Goal: Information Seeking & Learning: Learn about a topic

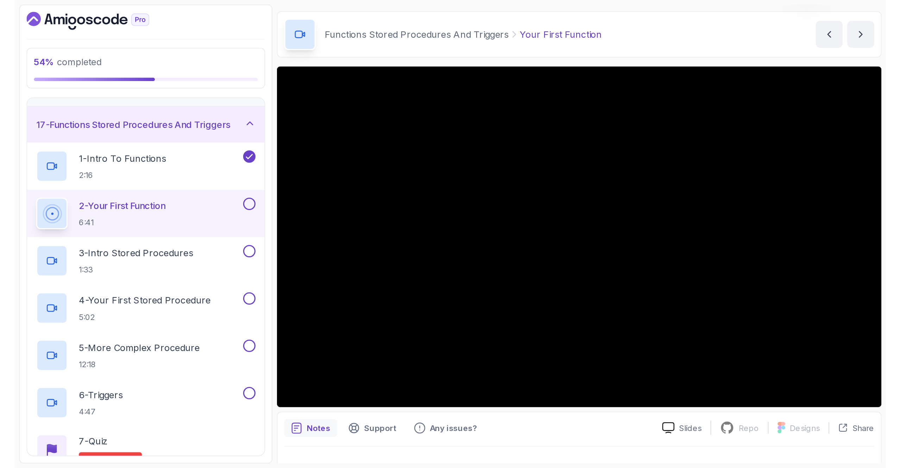
scroll to position [21, 0]
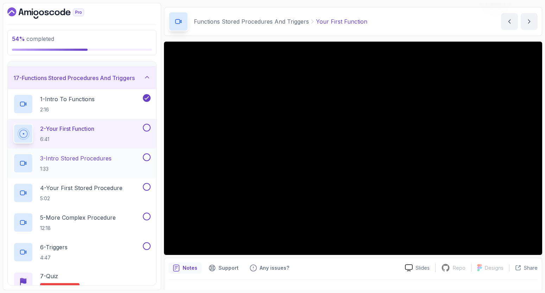
click at [94, 169] on p "1:33" at bounding box center [75, 168] width 71 height 7
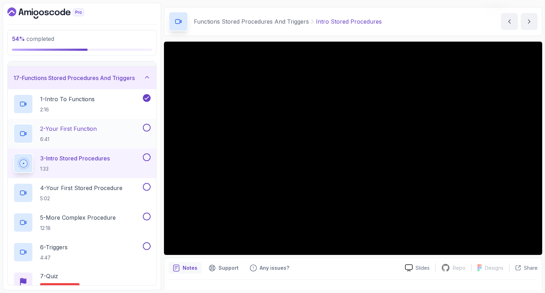
click at [105, 139] on div "2 - Your First Function 6:41" at bounding box center [77, 134] width 128 height 20
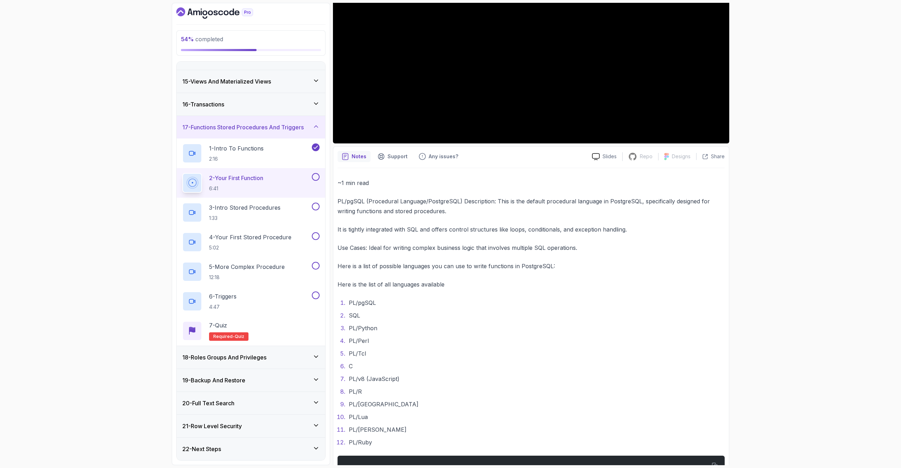
scroll to position [227, 0]
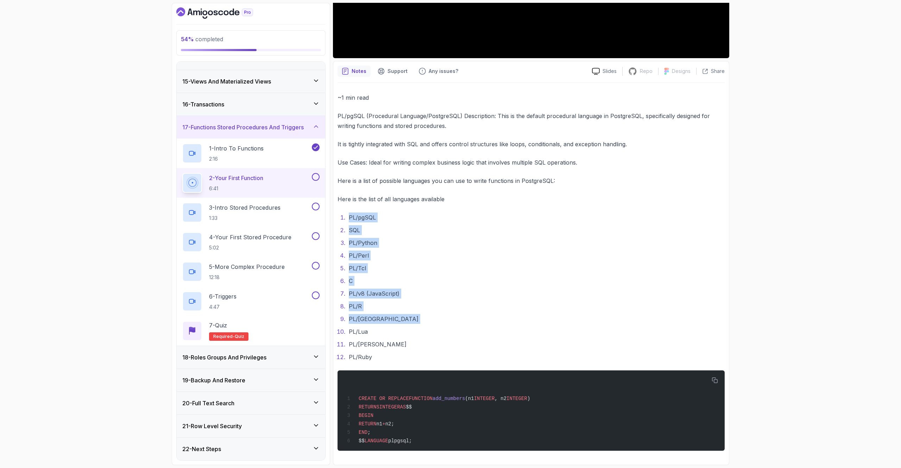
drag, startPoint x: 351, startPoint y: 211, endPoint x: 355, endPoint y: 328, distance: 117.7
click at [355, 292] on div "~1 min read PL/pgSQL (Procedural Language/PostgreSQL) Description: This is the …" at bounding box center [531, 272] width 387 height 358
click at [355, 292] on li "PL/Lua" at bounding box center [536, 331] width 378 height 10
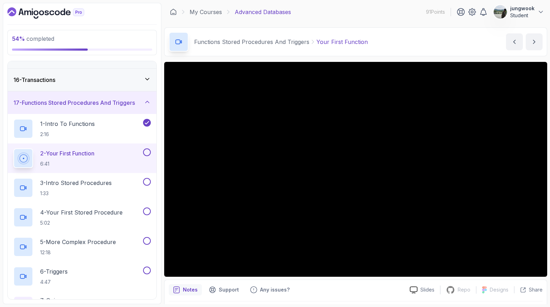
scroll to position [0, 0]
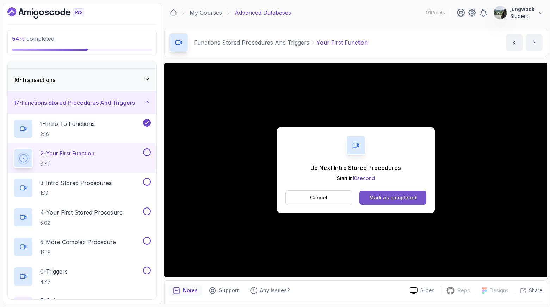
click at [362, 195] on button "Mark as completed" at bounding box center [392, 198] width 67 height 14
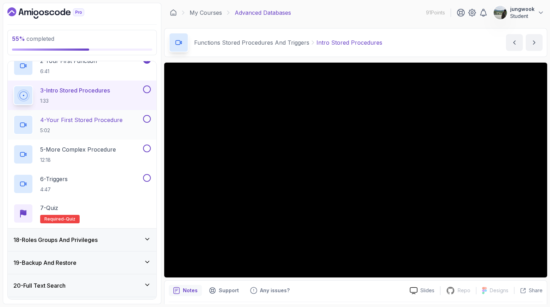
scroll to position [462, 0]
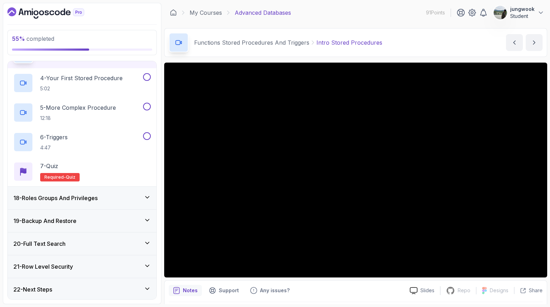
click at [144, 199] on icon at bounding box center [147, 197] width 7 height 7
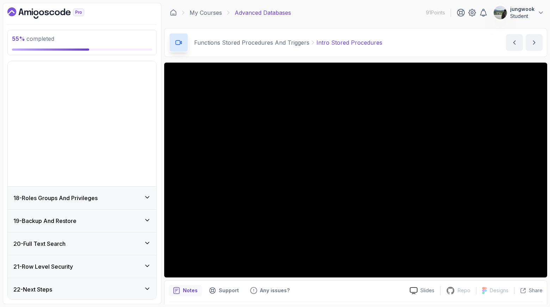
scroll to position [265, 0]
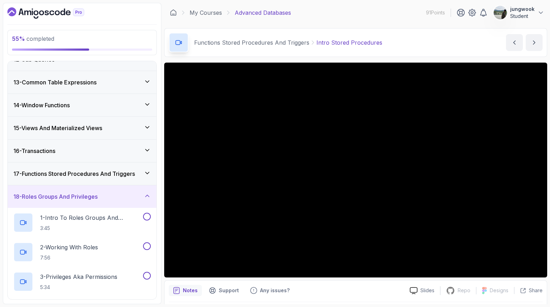
click at [149, 160] on div "16 - Transactions" at bounding box center [82, 151] width 149 height 23
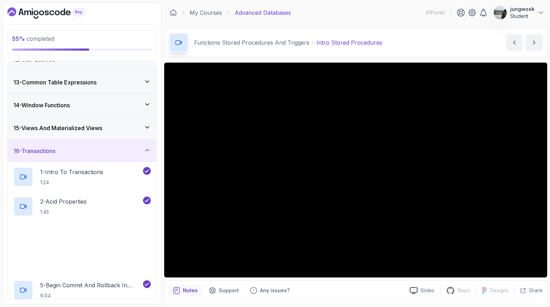
click at [151, 149] on div "16 - Transactions" at bounding box center [82, 151] width 149 height 23
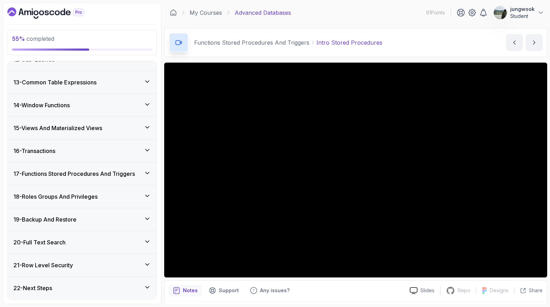
click at [142, 164] on div "17 - Functions Stored Procedures And Triggers" at bounding box center [82, 174] width 149 height 23
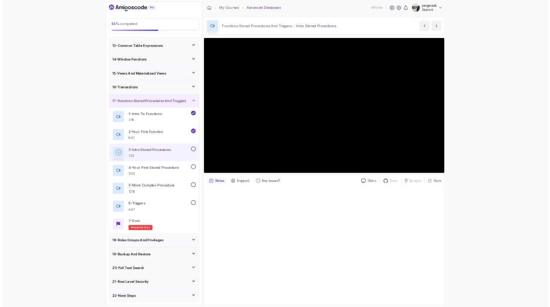
scroll to position [276, 0]
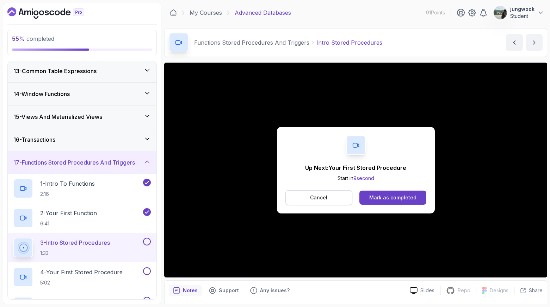
click at [305, 197] on button "Cancel" at bounding box center [318, 198] width 67 height 15
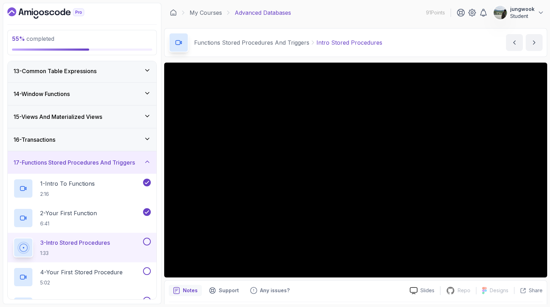
click at [371, 278] on div "Slides Repo Repository not available Designs Design not available Share Notes S…" at bounding box center [355, 195] width 383 height 264
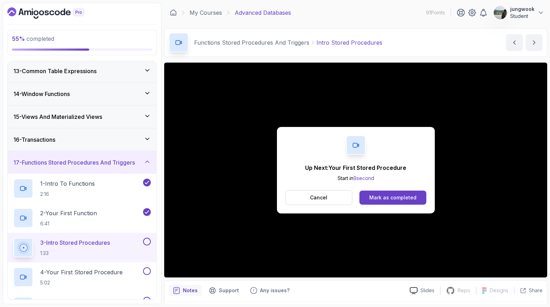
click at [390, 208] on div "Up Next: Your First Stored Procedure Start in 9 second Cancel Mark as completed" at bounding box center [356, 170] width 158 height 87
click at [395, 202] on button "Mark as completed" at bounding box center [392, 198] width 67 height 14
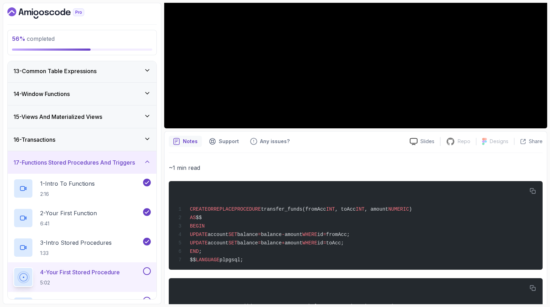
scroll to position [231, 0]
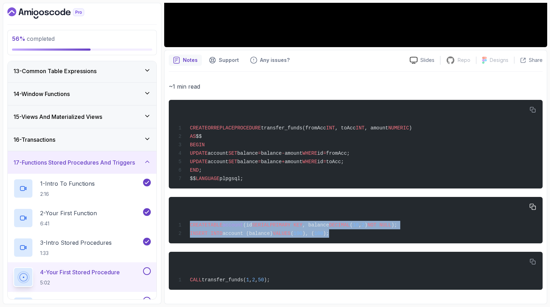
drag, startPoint x: 359, startPoint y: 240, endPoint x: 181, endPoint y: 225, distance: 178.8
click at [181, 225] on pre "CREATE TABLE account (id SERIAL PRIMARY KEY , balance DECIMAL ( 10 , 2 ) NOT NU…" at bounding box center [356, 220] width 374 height 46
click at [181, 225] on span "CREATE TABLE account (id SERIAL PRIMARY KEY , balance DECIMAL ( 10 , 2 ) NOT NU…" at bounding box center [286, 226] width 221 height 6
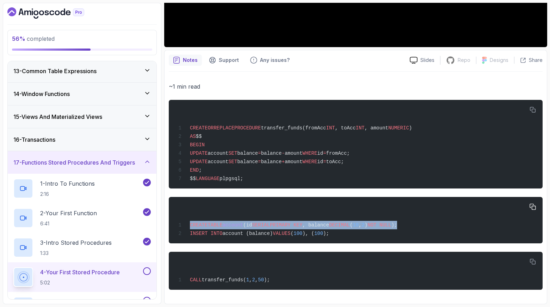
drag, startPoint x: 383, startPoint y: 222, endPoint x: 200, endPoint y: 220, distance: 183.5
click at [200, 220] on div "CREATE TABLE account (id SERIAL PRIMARY KEY , balance DECIMAL ( 10 , 2 ) NOT NU…" at bounding box center [355, 220] width 362 height 38
copy span "CREATE TABLE account (id SERIAL PRIMARY KEY , balance DECIMAL ( 10 , 2 ) NOT NU…"
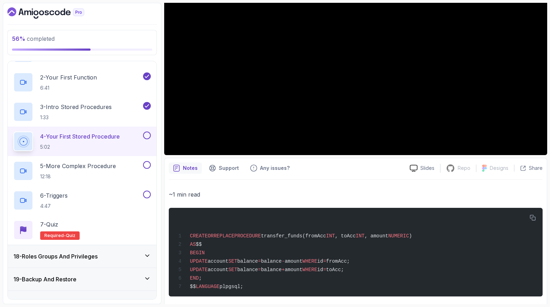
scroll to position [0, 0]
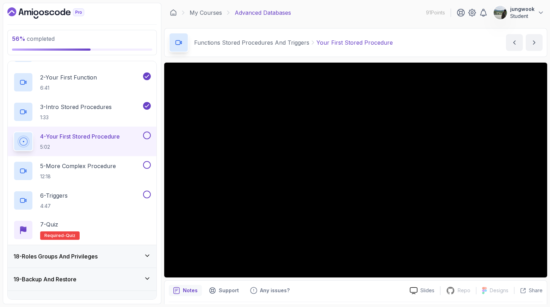
click at [372, 292] on div "Notes Support Any issues?" at bounding box center [286, 290] width 235 height 11
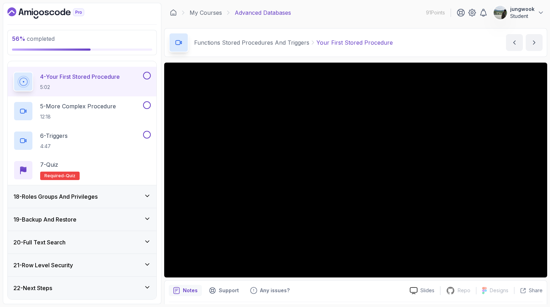
click at [82, 195] on h3 "18 - Roles Groups And Privileges" at bounding box center [55, 197] width 84 height 8
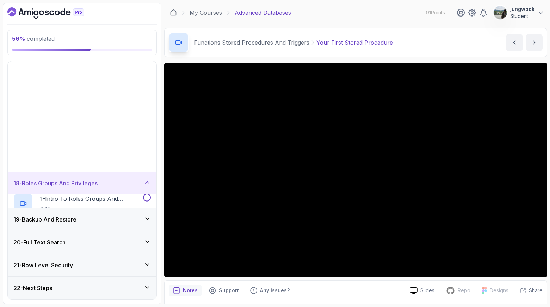
scroll to position [265, 0]
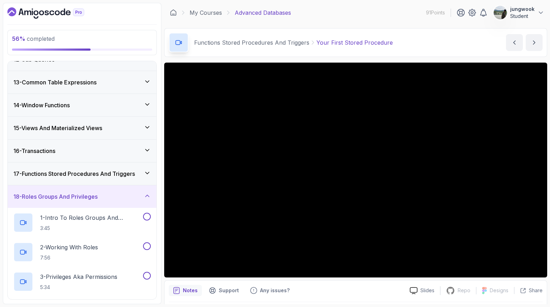
click at [111, 165] on div "17 - Functions Stored Procedures And Triggers" at bounding box center [82, 174] width 149 height 23
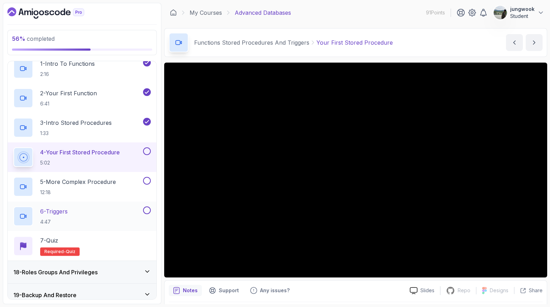
scroll to position [405, 0]
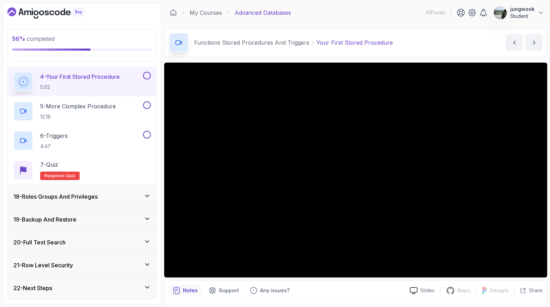
click at [118, 199] on div "18 - Roles Groups And Privileges" at bounding box center [81, 197] width 137 height 8
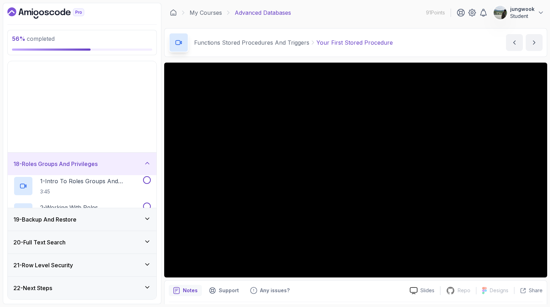
scroll to position [265, 0]
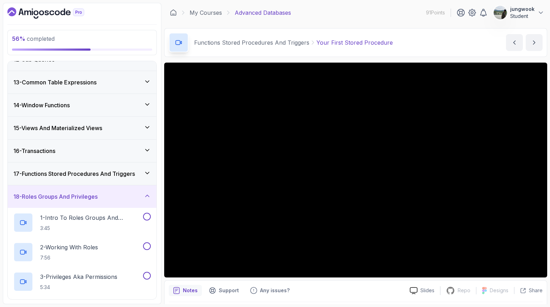
click at [128, 176] on h3 "17 - Functions Stored Procedures And Triggers" at bounding box center [73, 174] width 121 height 8
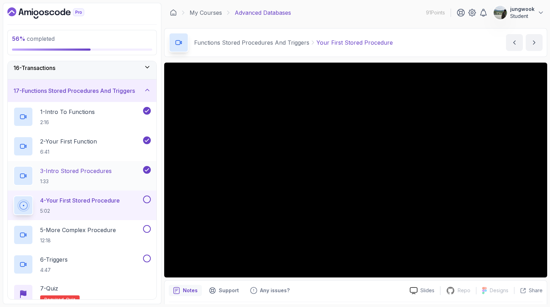
scroll to position [338, 0]
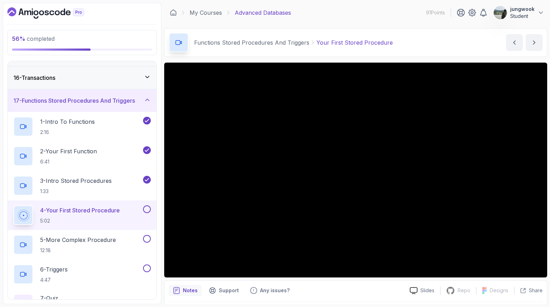
click at [148, 211] on button at bounding box center [147, 210] width 8 height 8
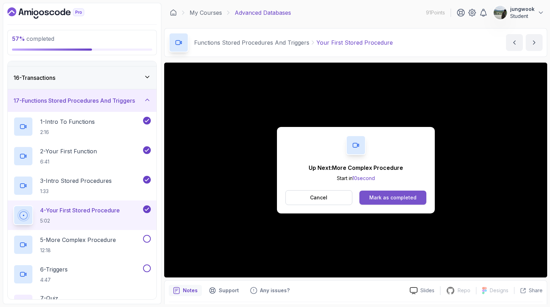
click at [371, 198] on div "Mark as completed" at bounding box center [392, 197] width 47 height 7
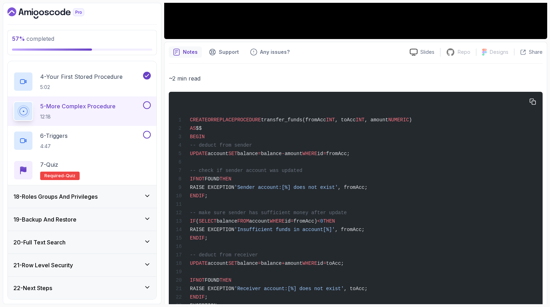
scroll to position [410, 0]
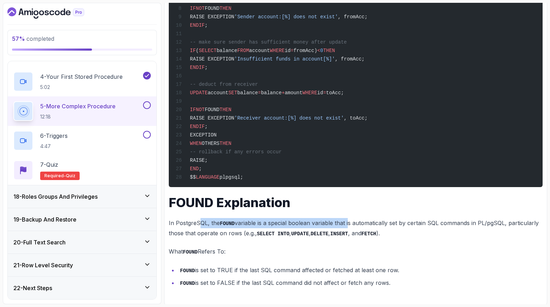
drag, startPoint x: 201, startPoint y: 227, endPoint x: 347, endPoint y: 227, distance: 146.1
click at [347, 227] on p "In PostgreSQL, the FOUND variable is a special boolean variable that is automat…" at bounding box center [356, 228] width 374 height 20
drag, startPoint x: 348, startPoint y: 225, endPoint x: 300, endPoint y: 222, distance: 48.0
click at [300, 222] on p "In PostgreSQL, the FOUND variable is a special boolean variable that is automat…" at bounding box center [356, 228] width 374 height 20
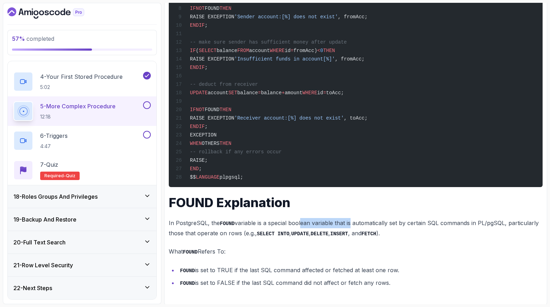
click at [300, 222] on p "In PostgreSQL, the FOUND variable is a special boolean variable that is automat…" at bounding box center [356, 228] width 374 height 20
drag, startPoint x: 311, startPoint y: 221, endPoint x: 395, endPoint y: 284, distance: 105.7
click at [395, 284] on div "~2 min read CREATE OR REPLACE PROCEDURE transfer_funds(fromAcc INT , toAcc INT …" at bounding box center [356, 95] width 374 height 385
click at [395, 284] on li "FOUND is set to FALSE if the last SQL command did not affect or fetch any rows." at bounding box center [360, 283] width 364 height 10
drag, startPoint x: 402, startPoint y: 286, endPoint x: 171, endPoint y: 196, distance: 248.5
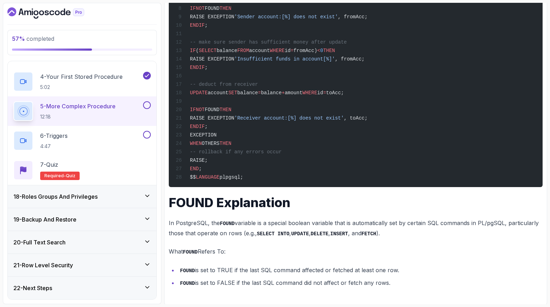
click at [171, 196] on div "~2 min read CREATE OR REPLACE PROCEDURE transfer_funds(fromAcc INT , toAcc INT …" at bounding box center [356, 95] width 374 height 385
copy div "FOUND Explanation In PostgreSQL, the FOUND variable is a special boolean variab…"
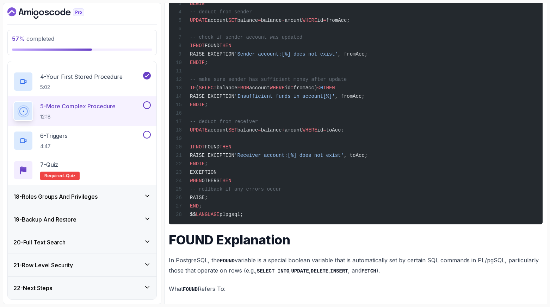
scroll to position [371, 0]
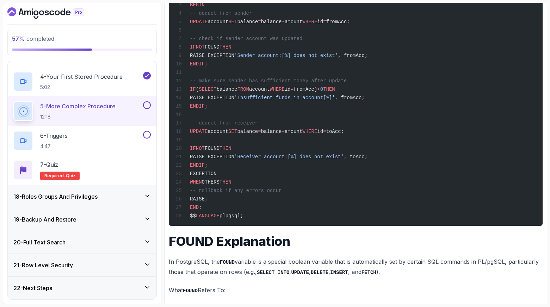
click at [393, 188] on div "CREATE OR REPLACE PROCEDURE transfer_funds(fromAcc INT , toAcc INT , amount NUM…" at bounding box center [355, 93] width 362 height 258
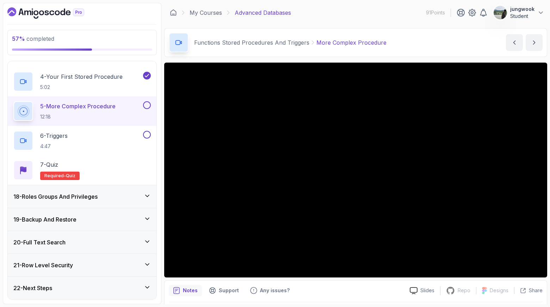
click at [317, 288] on div "Notes Support Any issues?" at bounding box center [286, 290] width 235 height 11
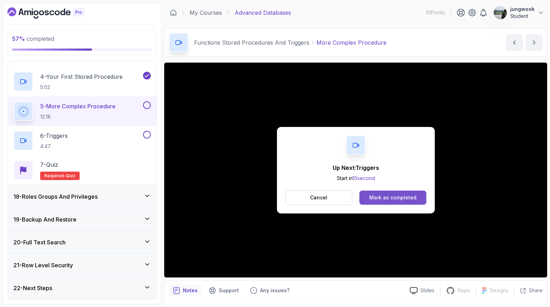
click at [401, 192] on button "Mark as completed" at bounding box center [392, 198] width 67 height 14
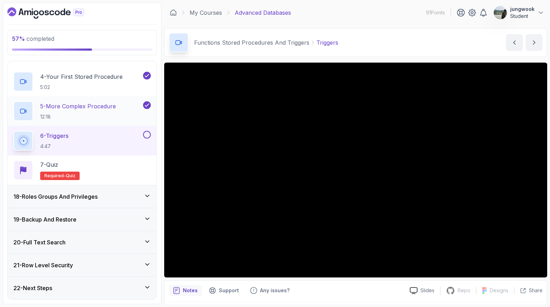
click at [79, 118] on p "12:18" at bounding box center [78, 116] width 76 height 7
click at [127, 146] on div "6 - Triggers 4:47" at bounding box center [77, 141] width 128 height 20
click at [128, 112] on div "5 - More Complex Procedure 12:18" at bounding box center [77, 111] width 128 height 20
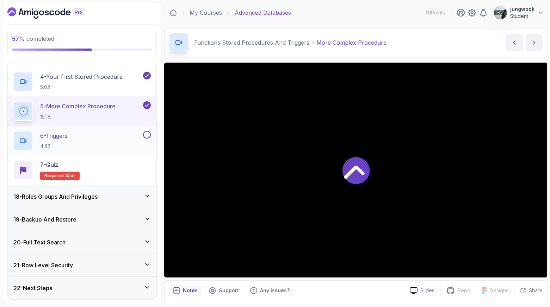
click at [117, 131] on div "6 - Triggers 4:47" at bounding box center [82, 141] width 149 height 30
click at [114, 137] on div "6 - Triggers 4:47" at bounding box center [77, 141] width 128 height 20
click at [113, 140] on div "6 - Triggers 4:47" at bounding box center [77, 141] width 128 height 20
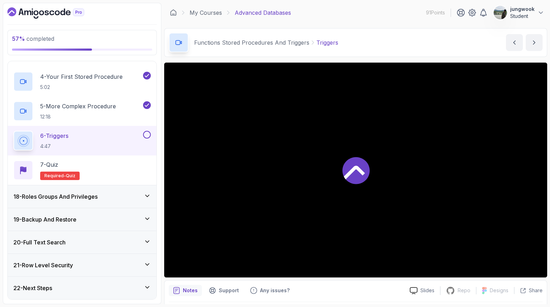
click at [90, 200] on h3 "18 - Roles Groups And Privileges" at bounding box center [55, 197] width 84 height 8
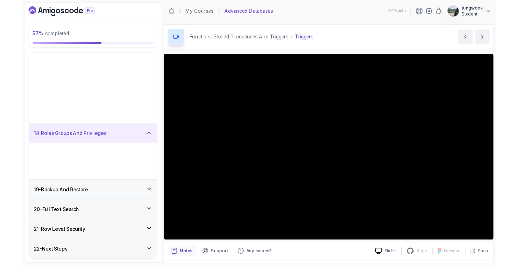
scroll to position [265, 0]
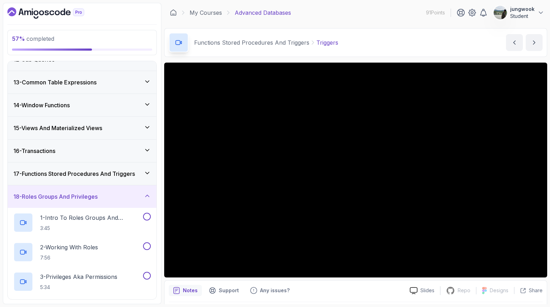
click at [121, 161] on div "16 - Transactions" at bounding box center [82, 151] width 149 height 23
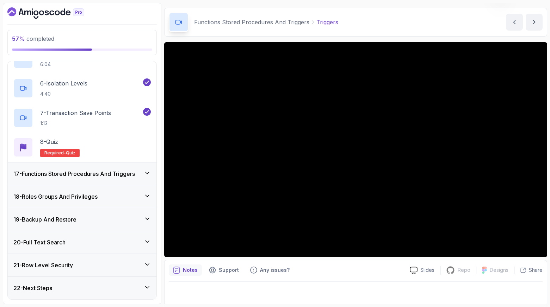
scroll to position [22, 0]
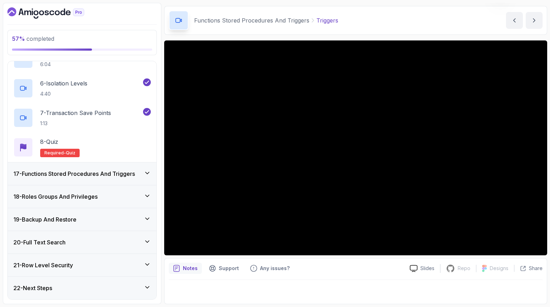
click at [355, 267] on div "Notes Support Any issues?" at bounding box center [286, 268] width 235 height 11
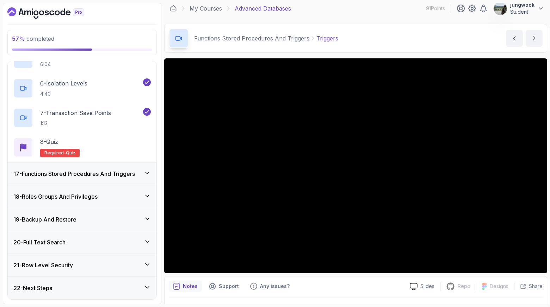
scroll to position [0, 0]
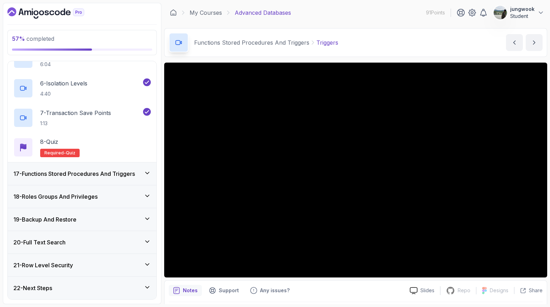
click at [150, 179] on div "17 - Functions Stored Procedures And Triggers" at bounding box center [82, 174] width 149 height 23
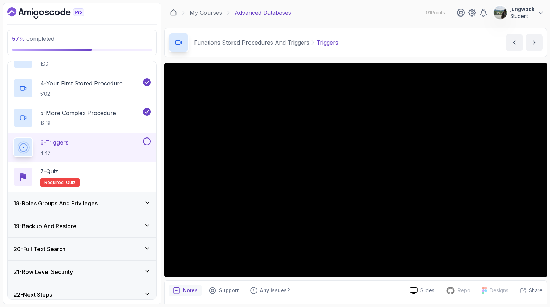
scroll to position [472, 0]
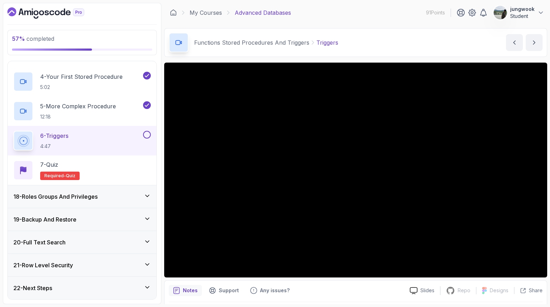
click at [119, 193] on div "18 - Roles Groups And Privileges" at bounding box center [81, 197] width 137 height 8
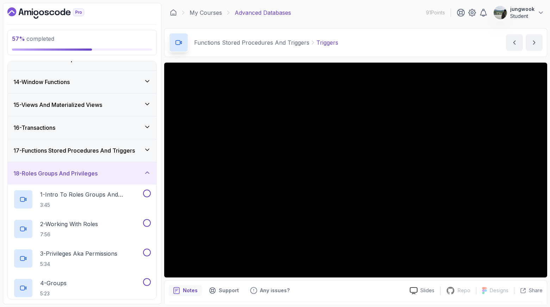
scroll to position [288, 0]
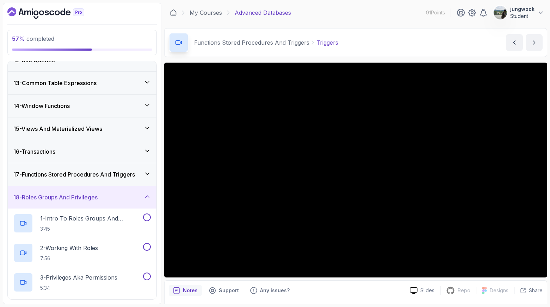
click at [126, 170] on h3 "17 - Functions Stored Procedures And Triggers" at bounding box center [73, 174] width 121 height 8
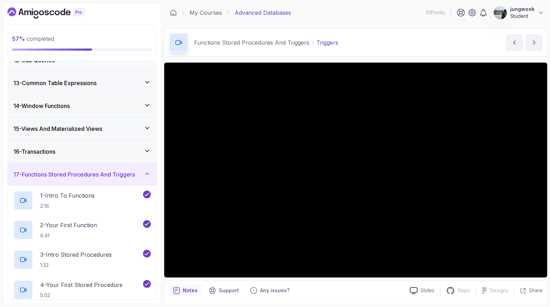
scroll to position [472, 0]
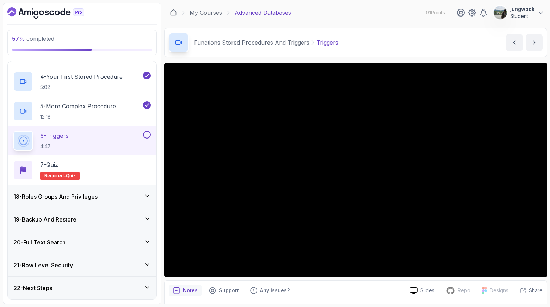
click at [115, 202] on div "18 - Roles Groups And Privileges" at bounding box center [82, 197] width 149 height 23
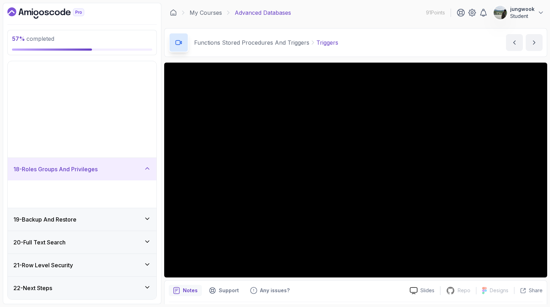
scroll to position [265, 0]
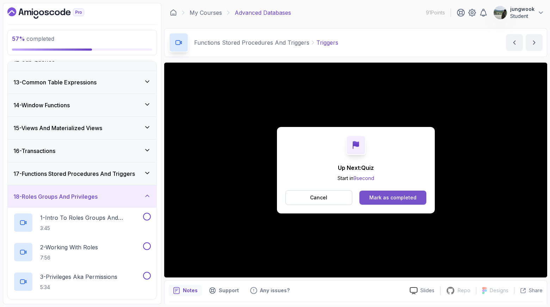
click at [401, 196] on div "Mark as completed" at bounding box center [392, 197] width 47 height 7
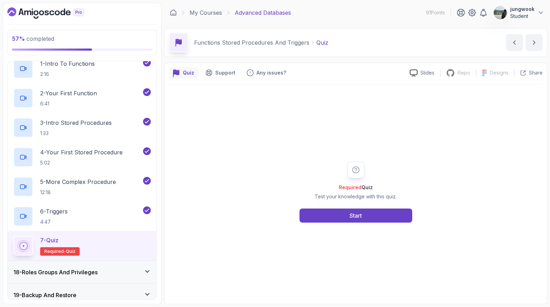
click at [88, 270] on h3 "18 - Roles Groups And Privileges" at bounding box center [55, 272] width 84 height 8
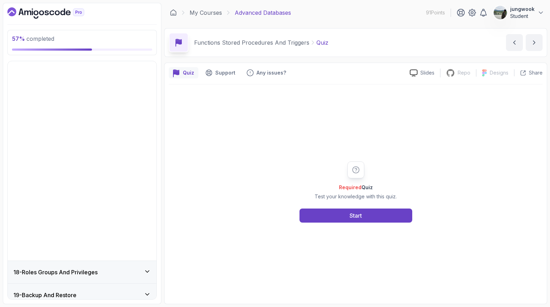
scroll to position [265, 0]
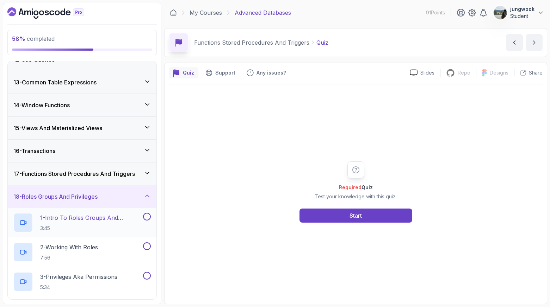
click at [107, 223] on h2 "1 - Intro To Roles Groups And Privileges 3:45" at bounding box center [90, 223] width 101 height 18
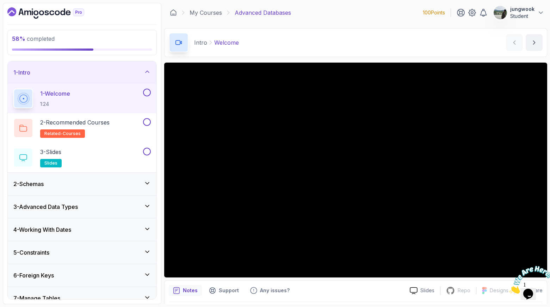
scroll to position [144, 0]
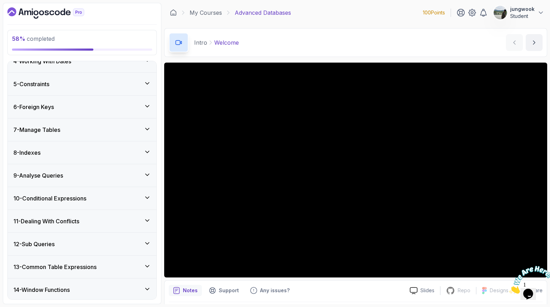
click at [104, 222] on div "11 - Dealing With Conflicts" at bounding box center [81, 221] width 137 height 8
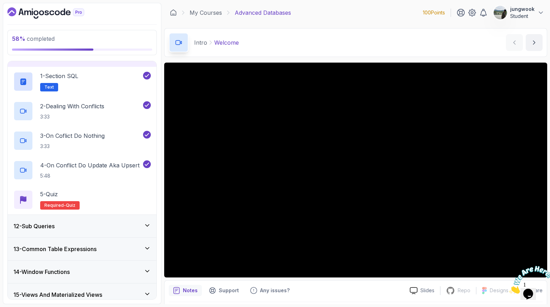
click at [104, 223] on div "12 - Sub Queries" at bounding box center [81, 226] width 137 height 8
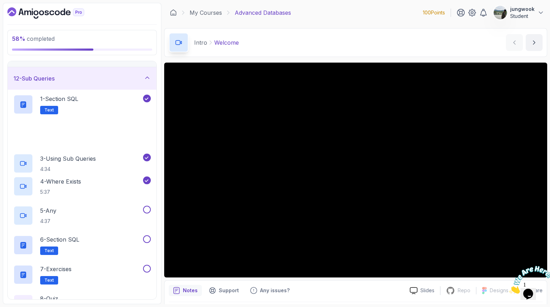
scroll to position [497, 0]
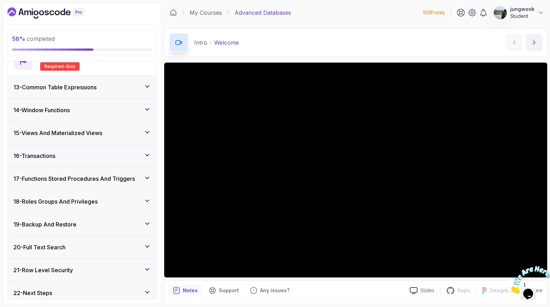
click at [107, 206] on div "18 - Roles Groups And Privileges" at bounding box center [82, 202] width 149 height 23
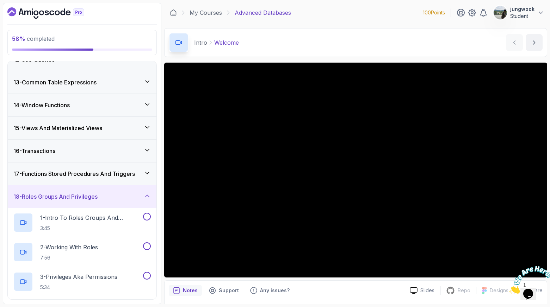
click at [109, 176] on h3 "17 - Functions Stored Procedures And Triggers" at bounding box center [73, 174] width 121 height 8
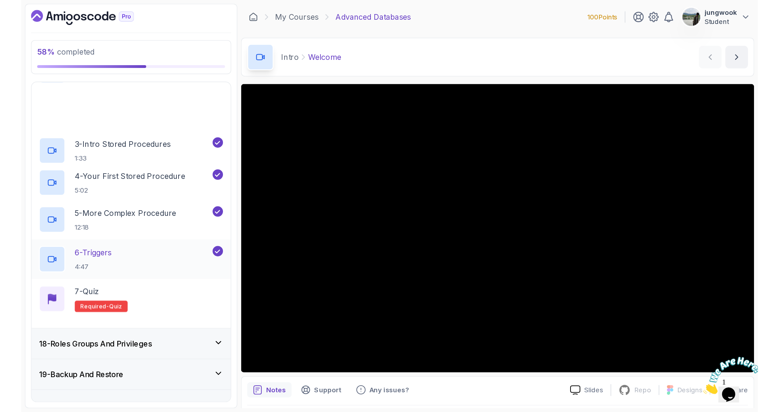
scroll to position [416, 0]
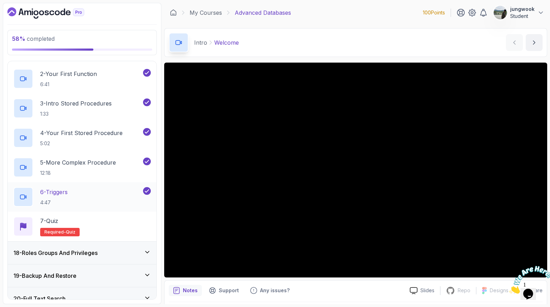
click at [94, 199] on div "6 - Triggers 4:47" at bounding box center [77, 197] width 128 height 20
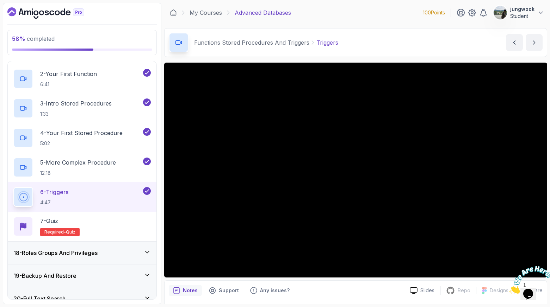
click at [536, 291] on img at bounding box center [531, 280] width 44 height 28
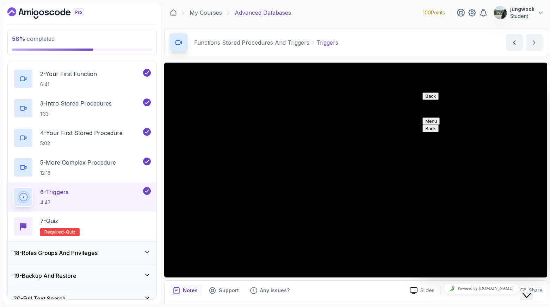
click at [531, 292] on div "Close Chat This icon closes the chat window." at bounding box center [526, 296] width 8 height 8
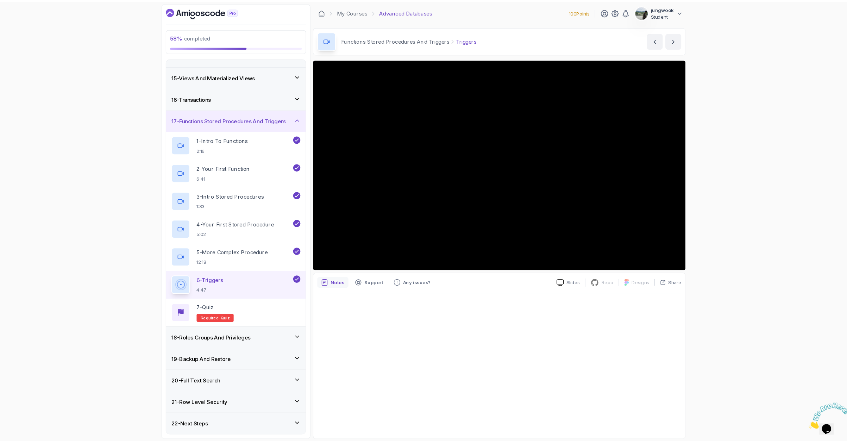
scroll to position [312, 0]
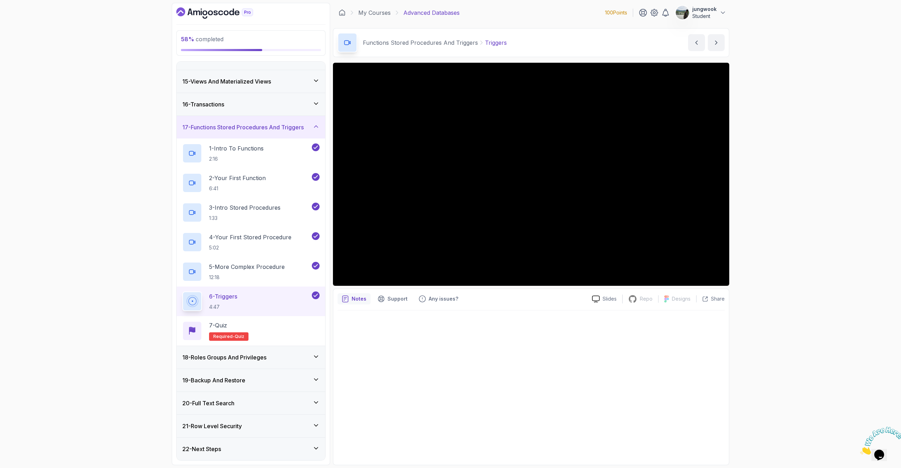
click at [549, 307] on icon "Close" at bounding box center [861, 452] width 0 height 6
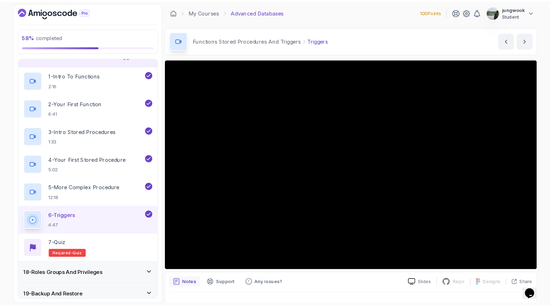
scroll to position [416, 0]
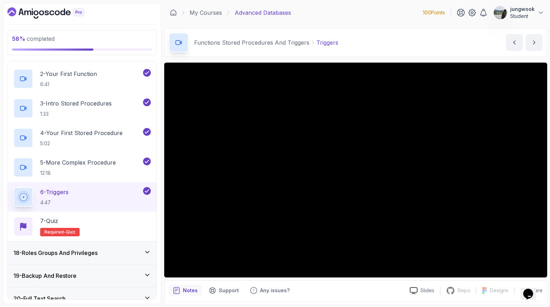
click at [319, 291] on div "Notes Support Any issues?" at bounding box center [286, 290] width 235 height 11
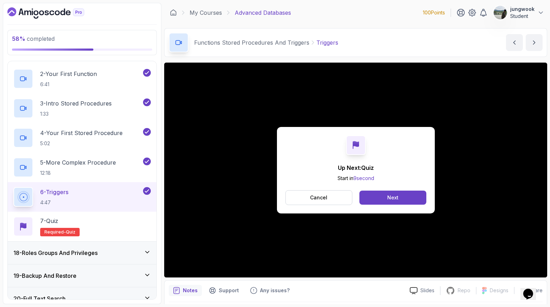
click at [31, 258] on div "18 - Roles Groups And Privileges" at bounding box center [82, 253] width 149 height 23
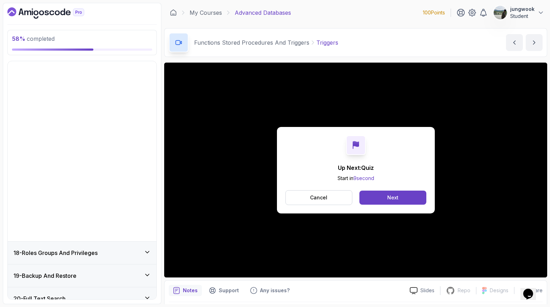
scroll to position [265, 0]
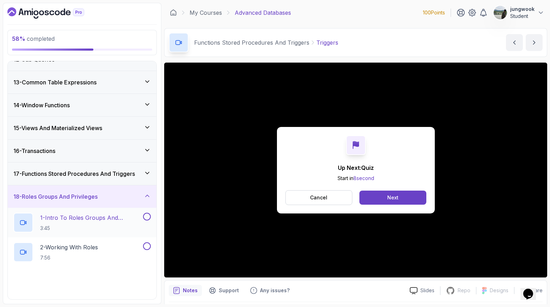
click at [67, 218] on p "1 - Intro To Roles Groups And Privileges" at bounding box center [90, 218] width 101 height 8
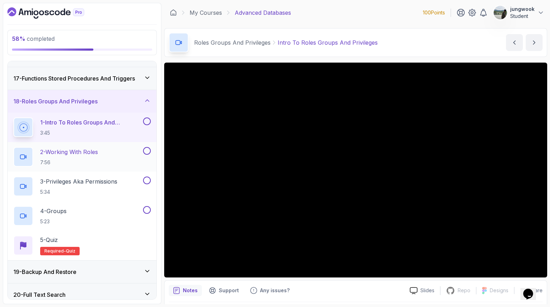
scroll to position [349, 0]
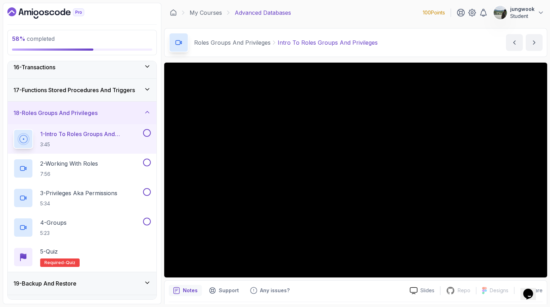
click at [368, 286] on div "Notes Support Any issues?" at bounding box center [286, 290] width 235 height 11
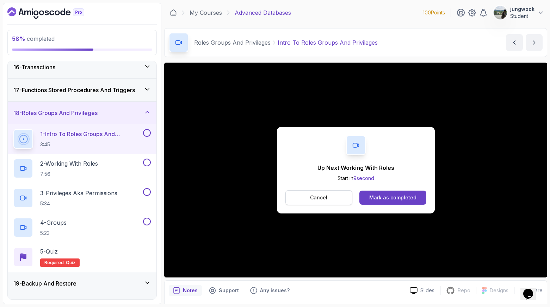
click at [329, 195] on button "Cancel" at bounding box center [318, 198] width 67 height 15
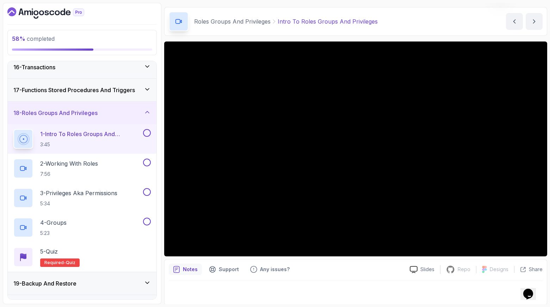
scroll to position [22, 0]
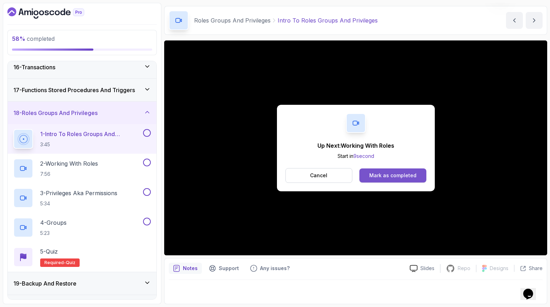
click at [376, 174] on div "Mark as completed" at bounding box center [392, 175] width 47 height 7
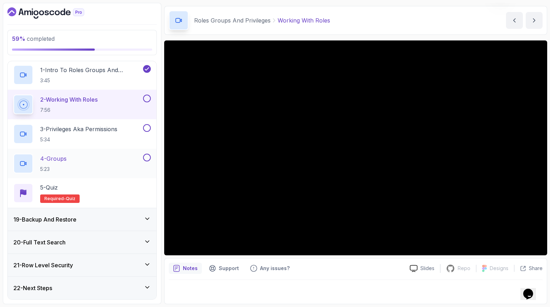
click at [94, 228] on div "19 - Backup And Restore" at bounding box center [82, 219] width 149 height 23
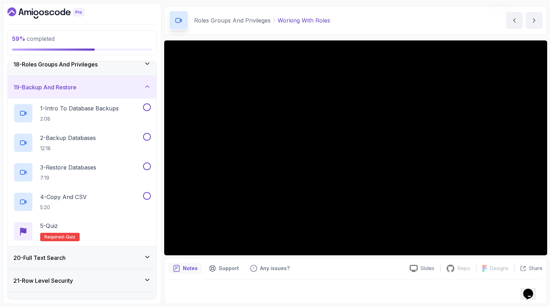
scroll to position [396, 0]
click at [132, 68] on div "18 - Roles Groups And Privileges" at bounding box center [81, 65] width 137 height 8
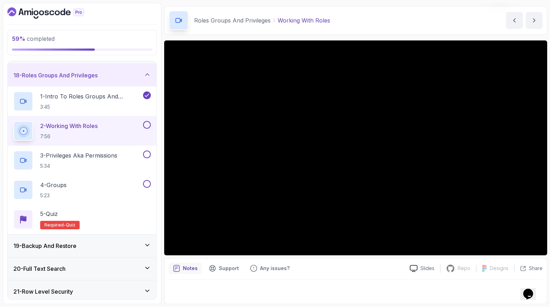
scroll to position [365, 0]
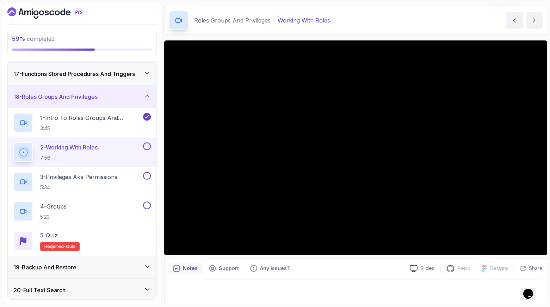
click at [178, 256] on div "Slides Repo Repository not available Designs Design not available Share Notes S…" at bounding box center [355, 172] width 383 height 264
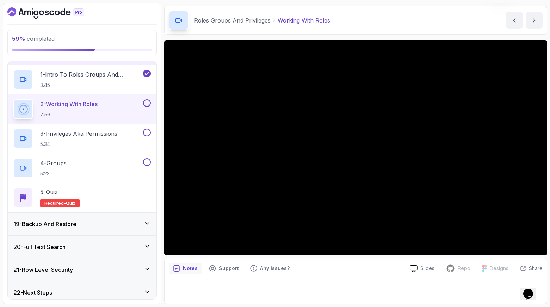
scroll to position [413, 0]
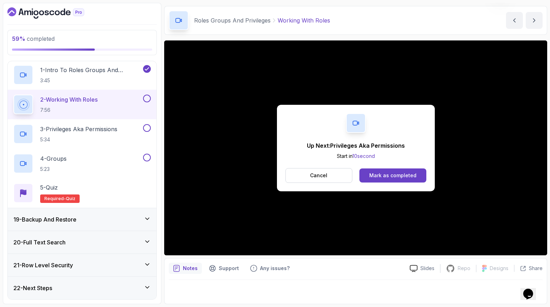
click at [395, 175] on div "Mark as completed" at bounding box center [392, 175] width 47 height 7
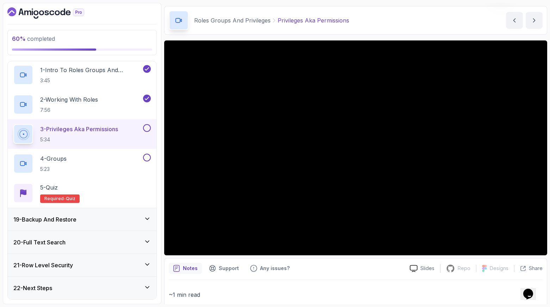
scroll to position [155, 0]
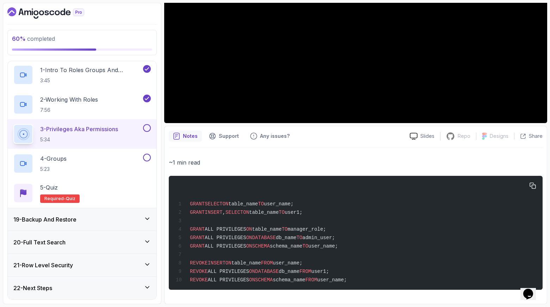
drag, startPoint x: 369, startPoint y: 280, endPoint x: 232, endPoint y: 214, distance: 151.8
click at [232, 214] on div "GRANT SELECT ON table_name TO user_name; GRANT INSERT , SELECT ON table_name TO…" at bounding box center [355, 233] width 362 height 106
click at [232, 214] on span "SELECT" at bounding box center [234, 213] width 18 height 6
drag, startPoint x: 196, startPoint y: 176, endPoint x: 371, endPoint y: 287, distance: 207.5
click at [371, 287] on pre "GRANT SELECT ON table_name TO user_name; GRANT INSERT , SELECT ON table_name TO…" at bounding box center [356, 233] width 374 height 114
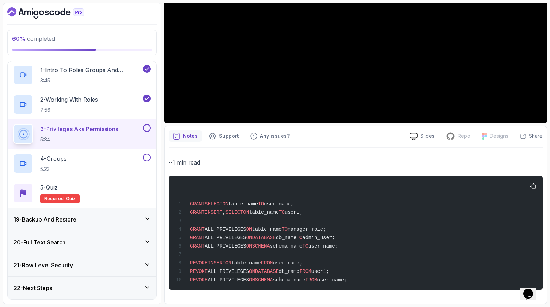
drag, startPoint x: 446, startPoint y: 303, endPoint x: 175, endPoint y: 189, distance: 294.0
click at [175, 189] on div "Notes Support Any issues? Slides Repo Repository not available Designs Design n…" at bounding box center [355, 215] width 383 height 179
copy code "GRANT SELECT ON table_name TO user_name; GRANT INSERT , SELECT ON table_name TO…"
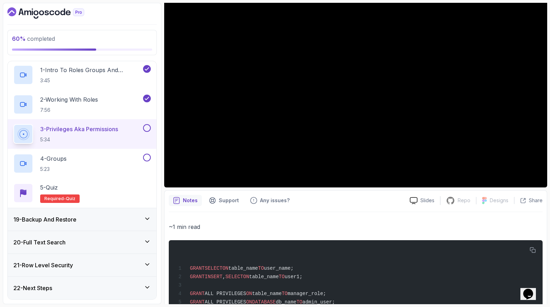
scroll to position [0, 0]
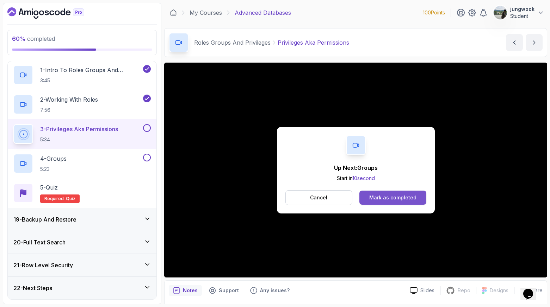
click at [387, 204] on button "Mark as completed" at bounding box center [392, 198] width 67 height 14
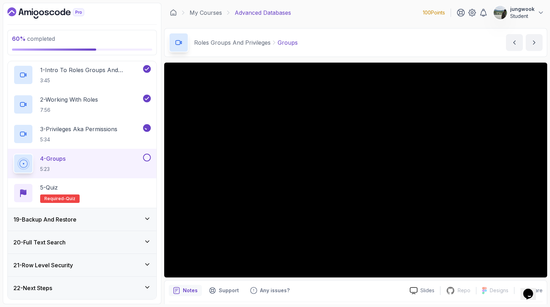
click at [130, 214] on div "19 - Backup And Restore" at bounding box center [82, 219] width 149 height 23
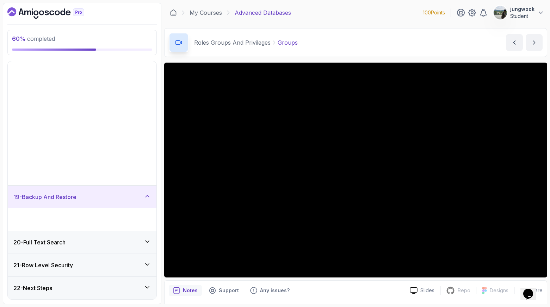
scroll to position [265, 0]
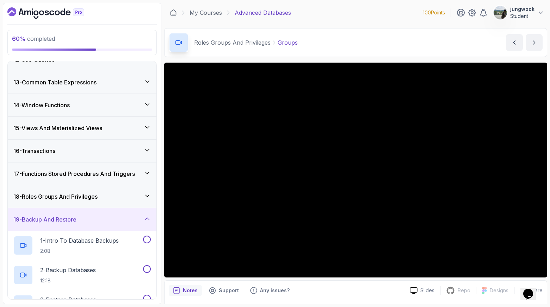
click at [141, 200] on div "18 - Roles Groups And Privileges" at bounding box center [81, 197] width 137 height 8
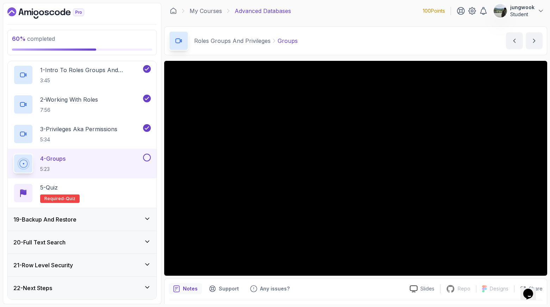
scroll to position [0, 0]
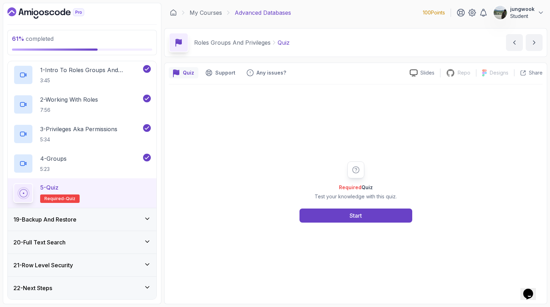
click at [105, 221] on div "19 - Backup And Restore" at bounding box center [81, 220] width 137 height 8
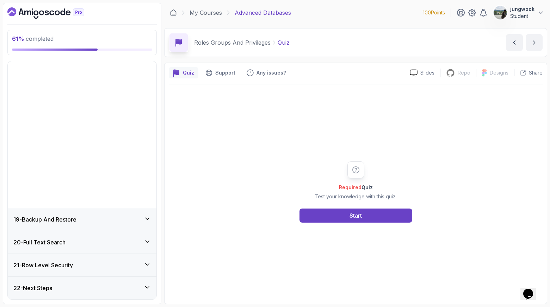
scroll to position [265, 0]
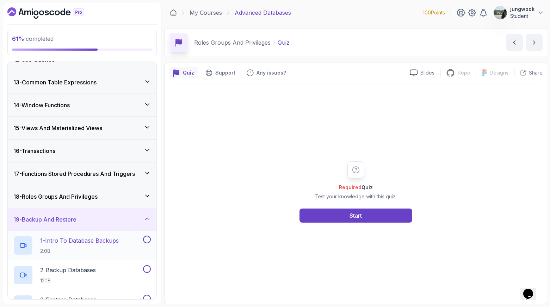
click at [96, 242] on p "1 - Intro To Database Backups" at bounding box center [79, 241] width 79 height 8
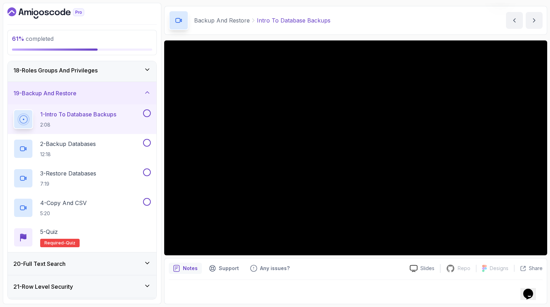
scroll to position [413, 0]
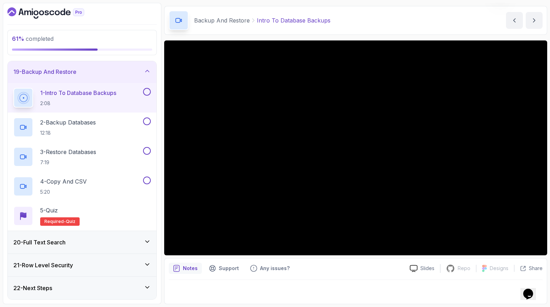
click at [117, 235] on div "20 - Full Text Search" at bounding box center [82, 242] width 149 height 23
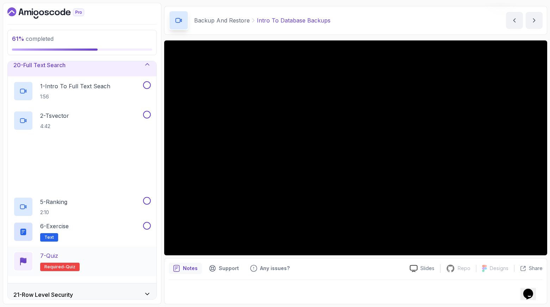
scroll to position [444, 0]
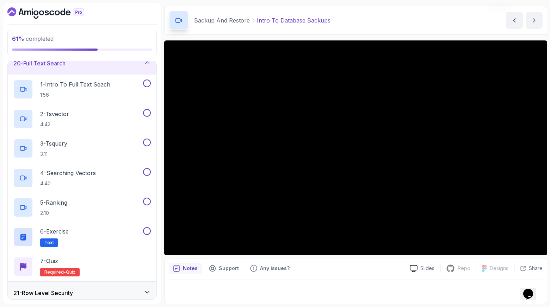
click at [85, 291] on div "21 - Row Level Security" at bounding box center [81, 293] width 137 height 8
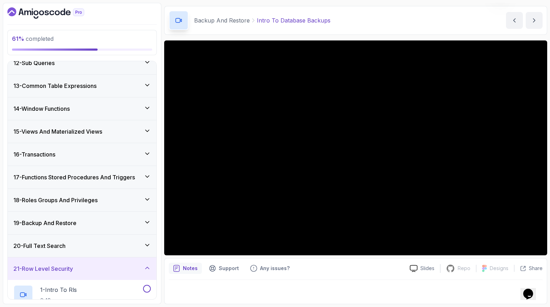
scroll to position [213, 0]
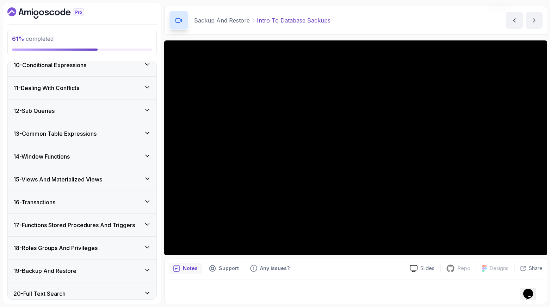
click at [105, 251] on div "18 - Roles Groups And Privileges" at bounding box center [81, 248] width 137 height 8
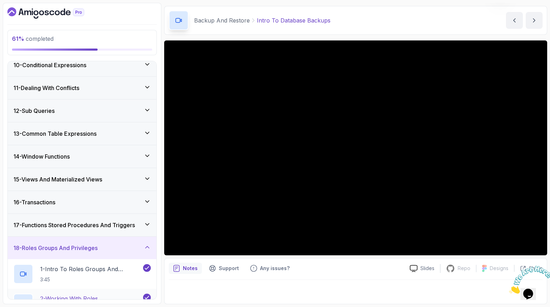
scroll to position [413, 0]
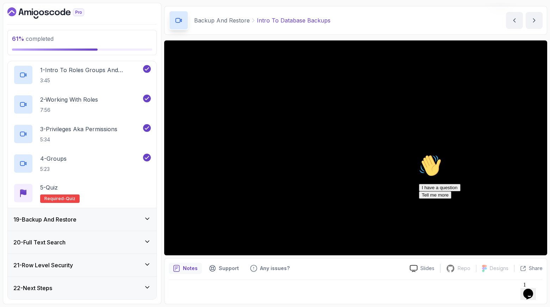
click at [71, 219] on h3 "19 - Backup And Restore" at bounding box center [44, 220] width 63 height 8
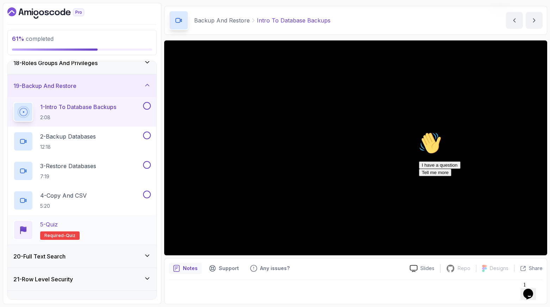
scroll to position [401, 0]
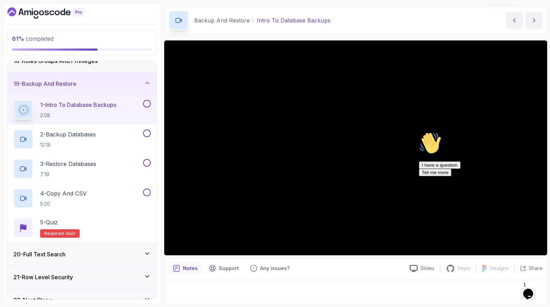
click at [63, 252] on h3 "20 - Full Text Search" at bounding box center [39, 254] width 52 height 8
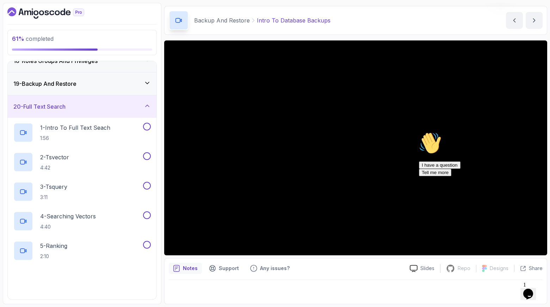
click at [107, 78] on div "19 - Backup And Restore" at bounding box center [82, 84] width 149 height 23
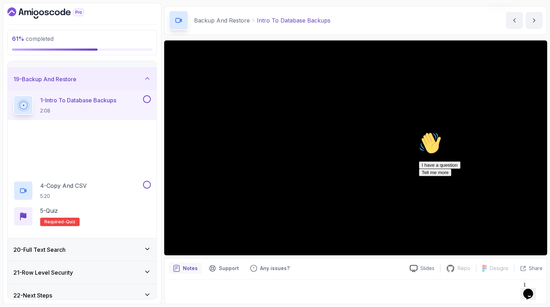
scroll to position [413, 0]
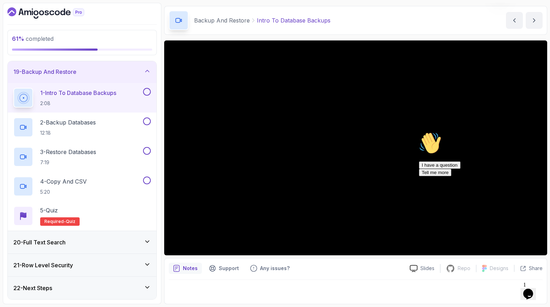
click at [40, 266] on h3 "21 - Row Level Security" at bounding box center [43, 265] width 60 height 8
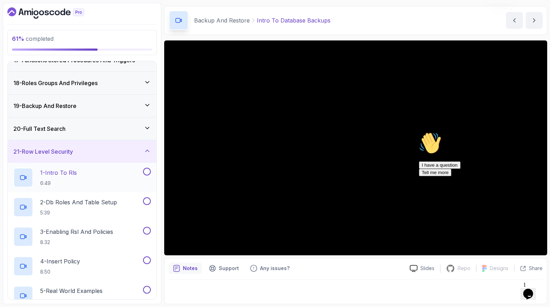
scroll to position [327, 0]
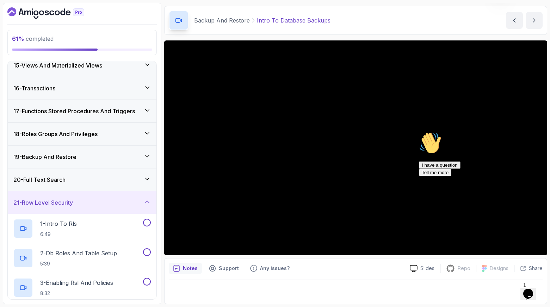
click at [136, 176] on div "20 - Full Text Search" at bounding box center [81, 180] width 137 height 8
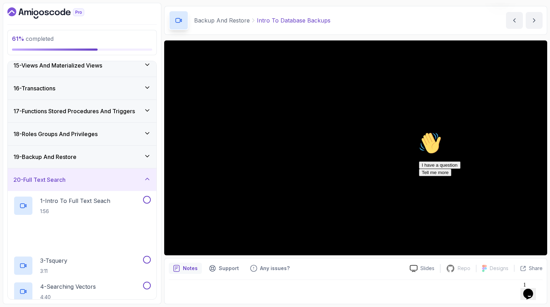
click at [140, 160] on div "19 - Backup And Restore" at bounding box center [81, 157] width 137 height 8
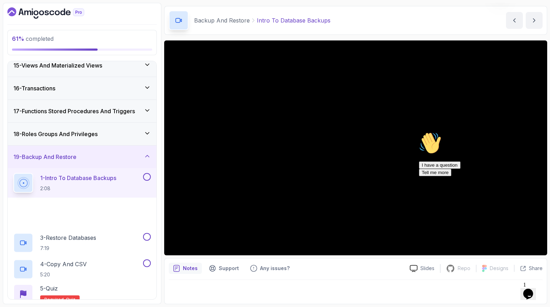
click at [141, 159] on div "19 - Backup And Restore" at bounding box center [81, 157] width 137 height 8
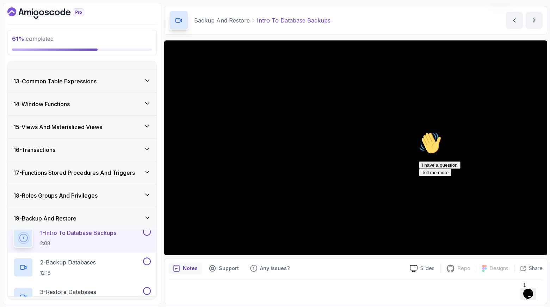
scroll to position [265, 0]
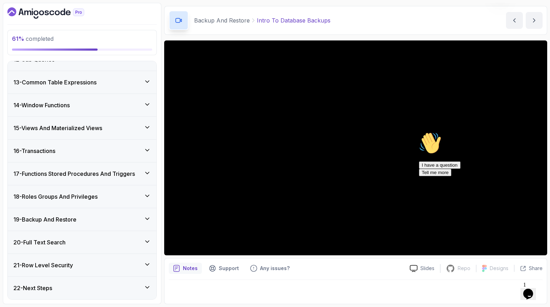
click at [141, 159] on div "16 - Transactions" at bounding box center [82, 151] width 149 height 23
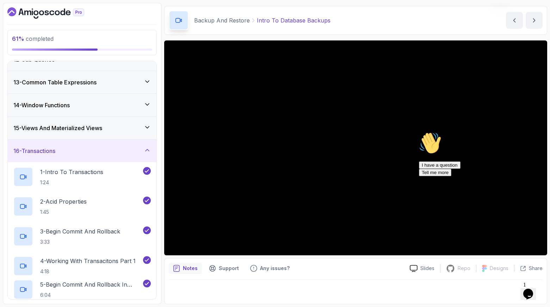
click at [140, 161] on div "16 - Transactions" at bounding box center [82, 151] width 149 height 23
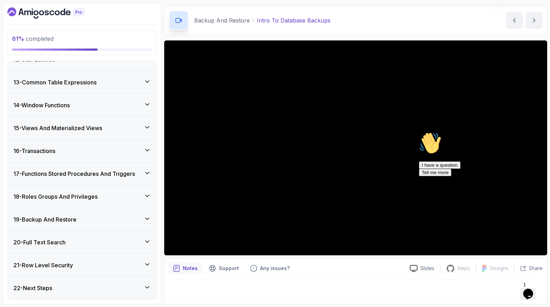
click at [135, 170] on h3 "17 - Functions Stored Procedures And Triggers" at bounding box center [73, 174] width 121 height 8
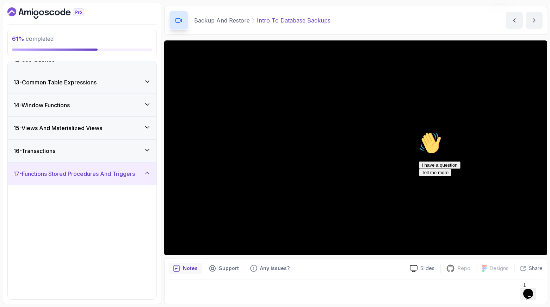
click at [135, 170] on h3 "17 - Functions Stored Procedures And Triggers" at bounding box center [73, 174] width 121 height 8
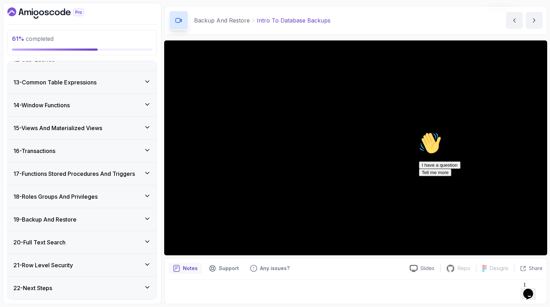
click at [123, 189] on div "18 - Roles Groups And Privileges" at bounding box center [82, 197] width 149 height 23
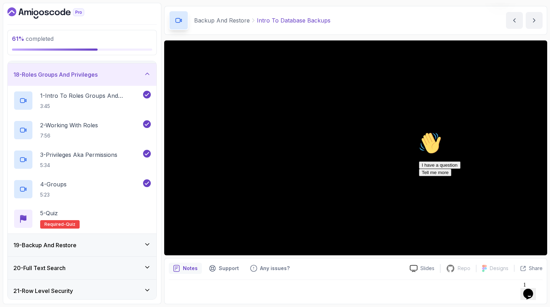
scroll to position [376, 0]
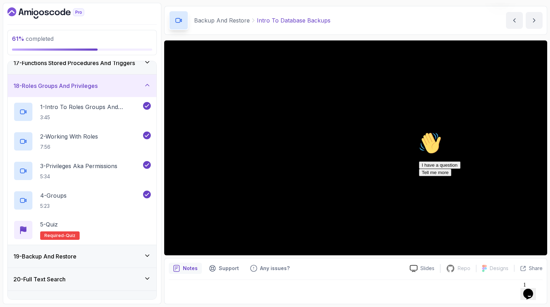
click at [110, 255] on div "19 - Backup And Restore" at bounding box center [81, 256] width 137 height 8
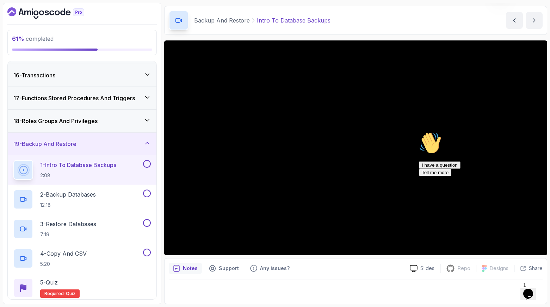
scroll to position [336, 0]
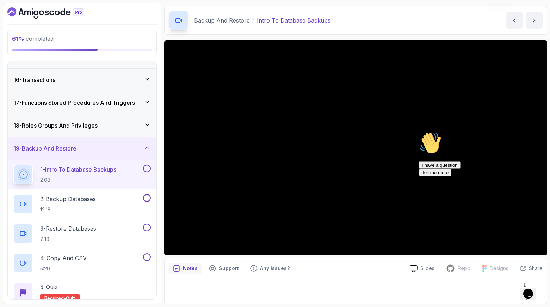
click at [529, 292] on icon "$i18n('chat', 'chat_widget')" at bounding box center [528, 294] width 10 height 11
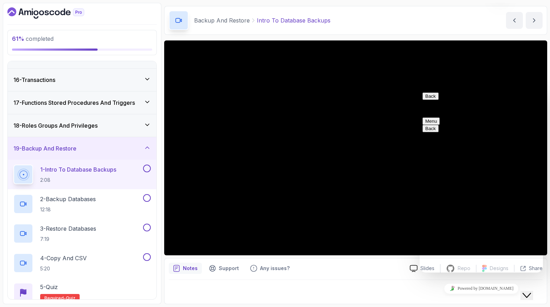
click at [529, 292] on icon "Close Chat This icon closes the chat window." at bounding box center [526, 296] width 8 height 8
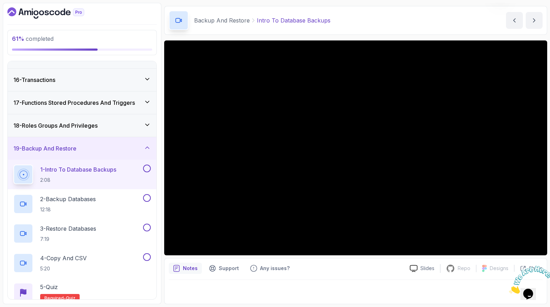
click at [509, 289] on icon "Close" at bounding box center [509, 292] width 0 height 6
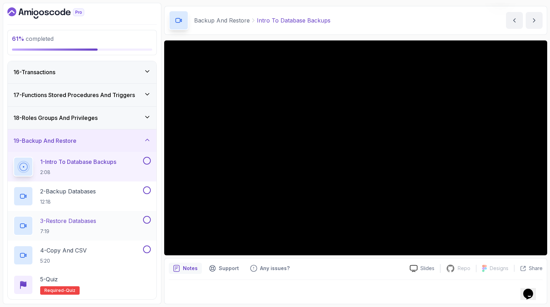
scroll to position [413, 0]
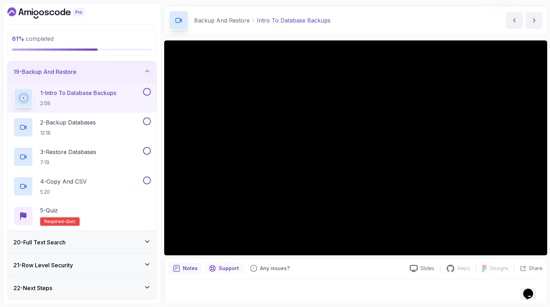
click at [211, 273] on div "Support" at bounding box center [224, 268] width 38 height 11
click at [190, 272] on div "Notes" at bounding box center [185, 268] width 33 height 11
click at [205, 269] on div "Support" at bounding box center [224, 268] width 38 height 11
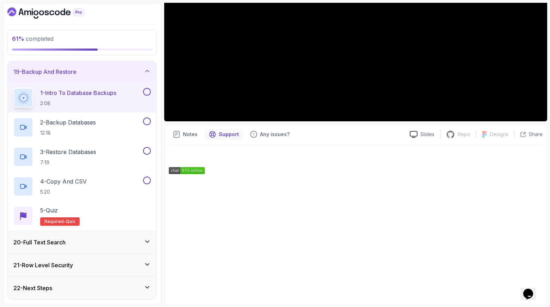
scroll to position [157, 0]
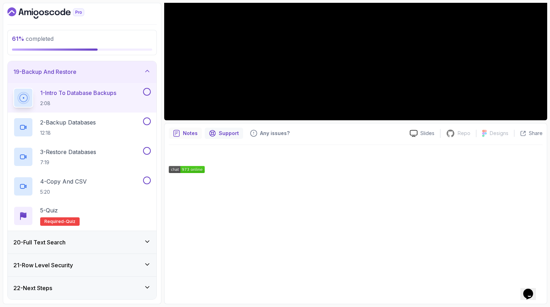
click at [185, 133] on p "Notes" at bounding box center [190, 133] width 15 height 7
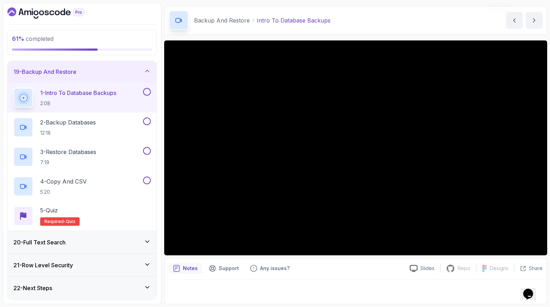
scroll to position [22, 0]
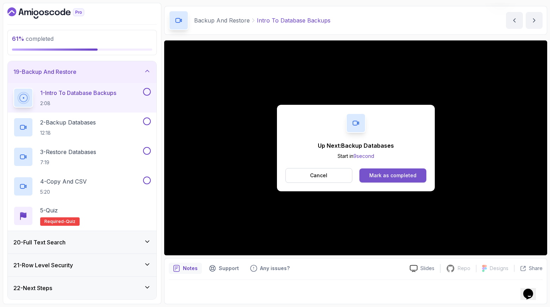
click at [399, 171] on button "Mark as completed" at bounding box center [392, 176] width 67 height 14
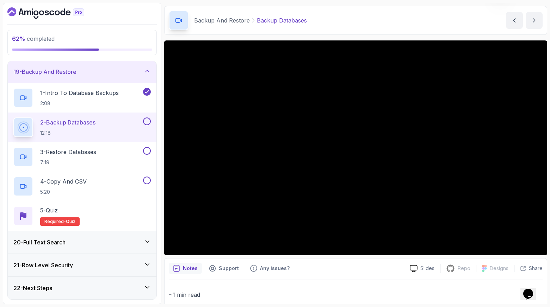
click at [113, 232] on div "20 - Full Text Search" at bounding box center [82, 242] width 149 height 23
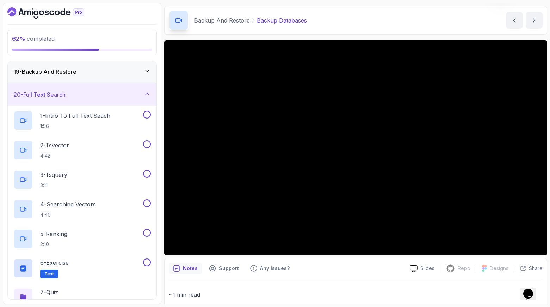
click at [122, 83] on div "20 - Full Text Search" at bounding box center [82, 94] width 149 height 23
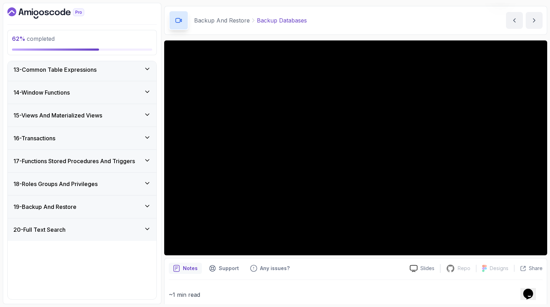
scroll to position [265, 0]
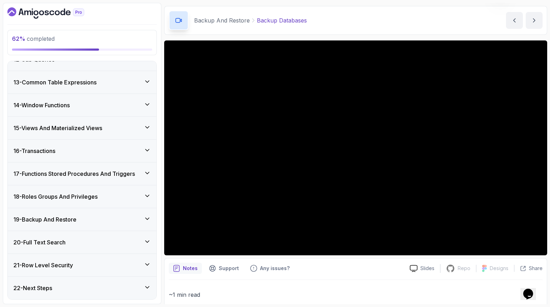
click at [97, 249] on div "20 - Full Text Search" at bounding box center [82, 242] width 149 height 23
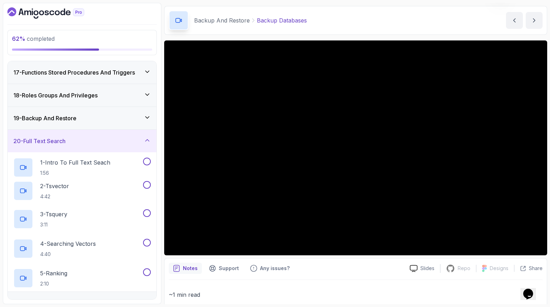
scroll to position [413, 0]
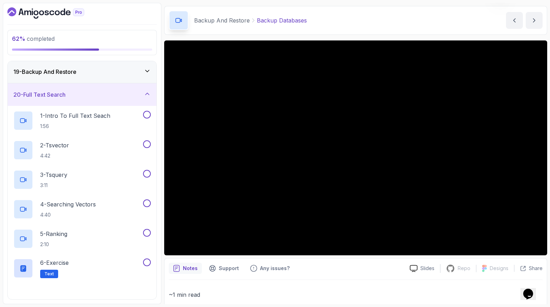
click at [120, 74] on div "19 - Backup And Restore" at bounding box center [81, 72] width 137 height 8
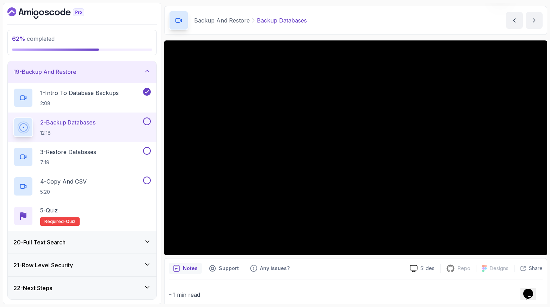
click at [90, 246] on div "20 - Full Text Search" at bounding box center [81, 242] width 137 height 8
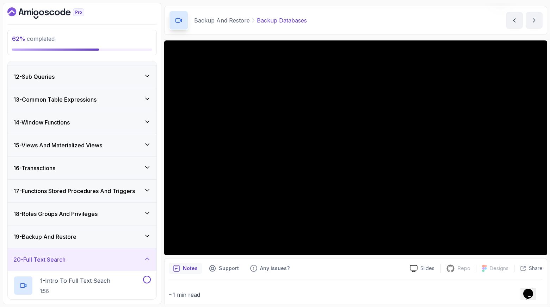
scroll to position [245, 0]
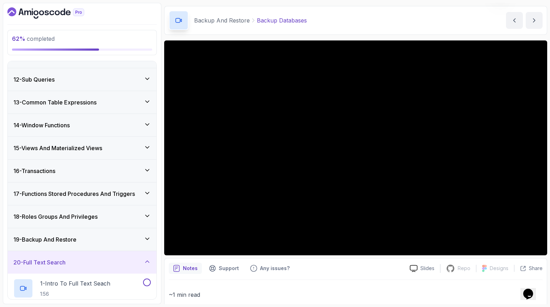
click at [89, 240] on div "19 - Backup And Restore" at bounding box center [81, 240] width 137 height 8
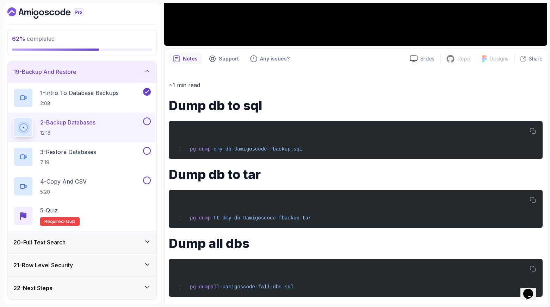
scroll to position [239, 0]
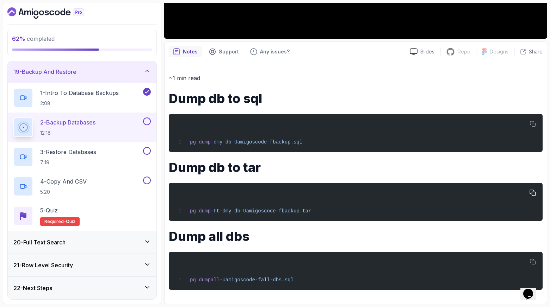
drag, startPoint x: 338, startPoint y: 79, endPoint x: 336, endPoint y: 217, distance: 138.1
click at [336, 217] on div "~1 min read Dump db to sql pg_dump -d my_db -U amigoscode -f backup.sql Dump db…" at bounding box center [356, 181] width 374 height 217
click at [336, 217] on div "pg_dump -F t -d my_db -U amigoscode -f backup.tar" at bounding box center [355, 202] width 362 height 30
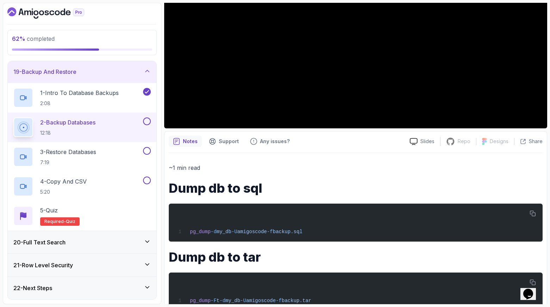
scroll to position [2, 0]
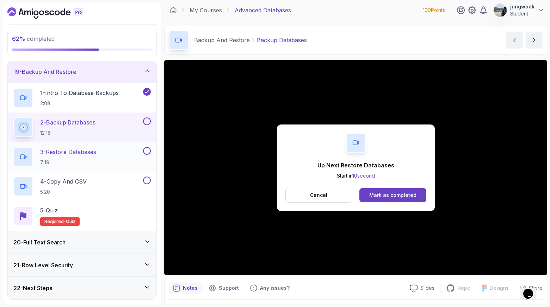
click at [92, 156] on p "3 - Restore Databases" at bounding box center [68, 152] width 56 height 8
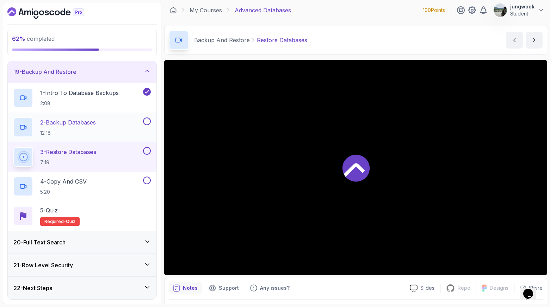
click at [103, 132] on div "2 - Backup Databases 12:18" at bounding box center [77, 128] width 128 height 20
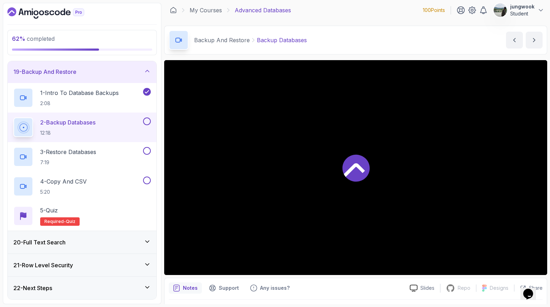
scroll to position [239, 0]
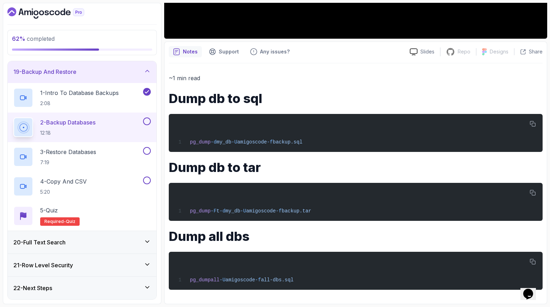
drag, startPoint x: 166, startPoint y: 86, endPoint x: 320, endPoint y: 292, distance: 257.3
click at [320, 292] on div "Notes Support Any issues? Slides Repo Repository not available Designs Design n…" at bounding box center [355, 173] width 383 height 263
copy div "Dump db to sql pg_dump -d my_db -U amigoscode -f backup.sql Dump db to tar pg_d…"
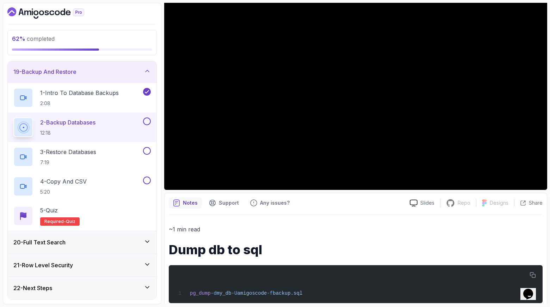
scroll to position [87, 0]
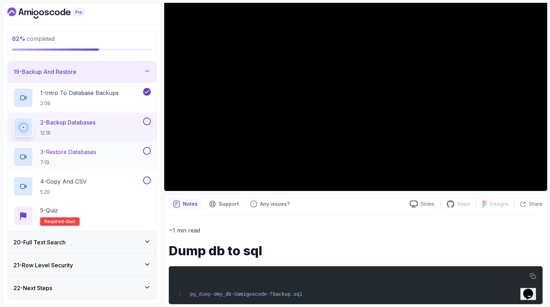
click at [117, 150] on div "3 - Restore Databases 7:19" at bounding box center [77, 157] width 128 height 20
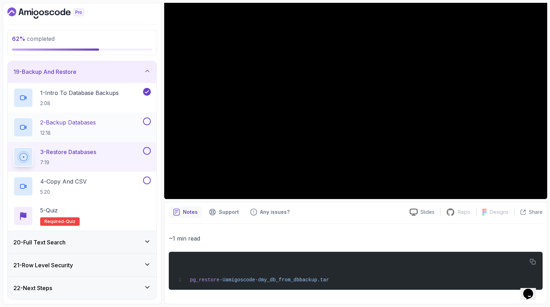
click at [148, 121] on button at bounding box center [147, 122] width 8 height 8
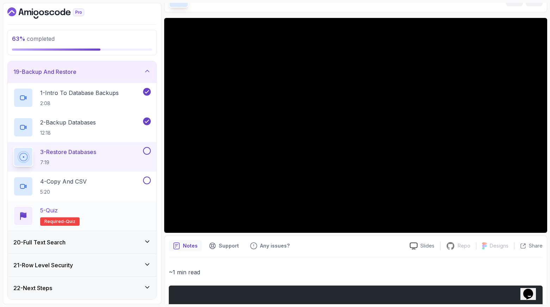
scroll to position [57, 0]
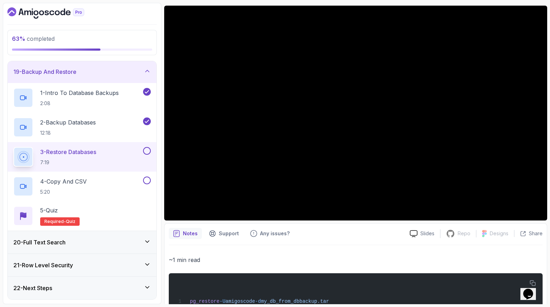
click at [92, 235] on div "20 - Full Text Search" at bounding box center [82, 242] width 149 height 23
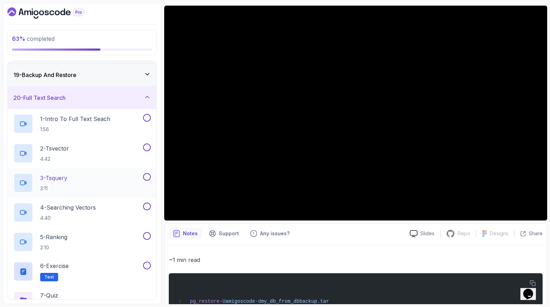
scroll to position [402, 0]
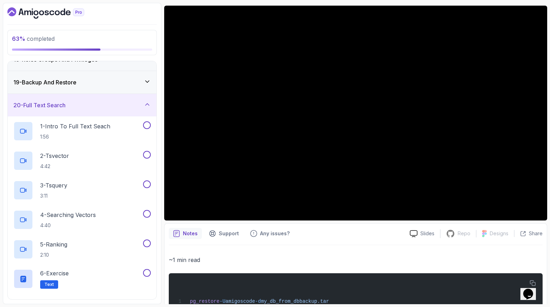
click at [147, 85] on icon at bounding box center [147, 81] width 7 height 7
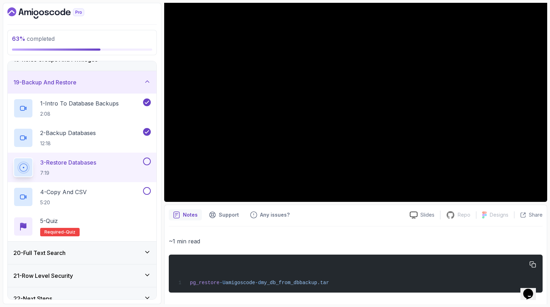
scroll to position [79, 0]
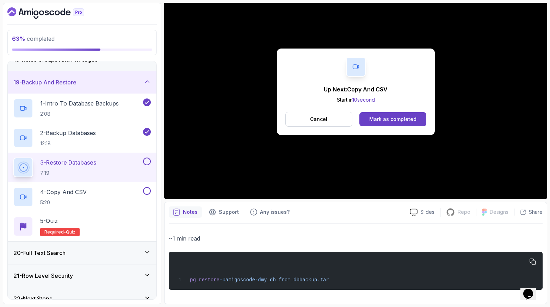
drag, startPoint x: 283, startPoint y: 266, endPoint x: 224, endPoint y: 280, distance: 60.1
click at [183, 280] on span "pg_restore -U amigoscode -d my_db_from_db backup.tar" at bounding box center [252, 280] width 153 height 6
drag, startPoint x: 184, startPoint y: 278, endPoint x: 367, endPoint y: 294, distance: 183.5
click at [367, 294] on div "~1 min read pg_restore -U amigoscode -d my_db_from_db backup.tar" at bounding box center [356, 262] width 374 height 76
copy span "pg_restore -U amigoscode -d my_db_from_db backup.tar"
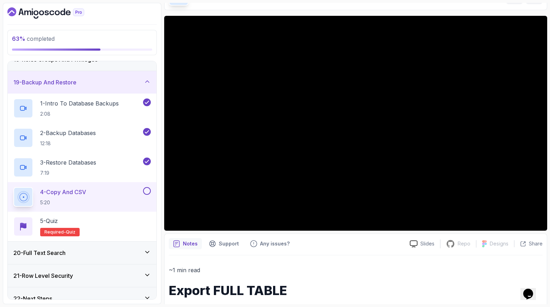
scroll to position [46, 0]
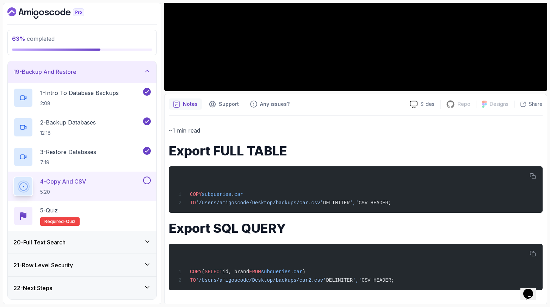
scroll to position [187, 0]
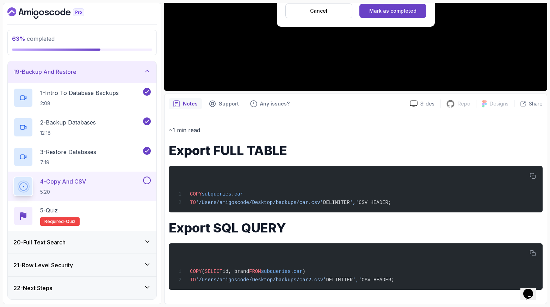
drag, startPoint x: 439, startPoint y: 287, endPoint x: 252, endPoint y: 214, distance: 200.4
click at [252, 214] on div "~1 min read Export FULL TABLE COPY subqueries . car TO '/Users/amigoscode/Deskt…" at bounding box center [356, 207] width 374 height 165
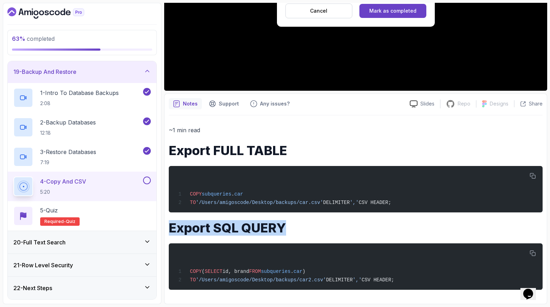
click at [252, 214] on div "~1 min read Export FULL TABLE COPY subqueries . car TO '/Users/amigoscode/Deskt…" at bounding box center [356, 207] width 374 height 165
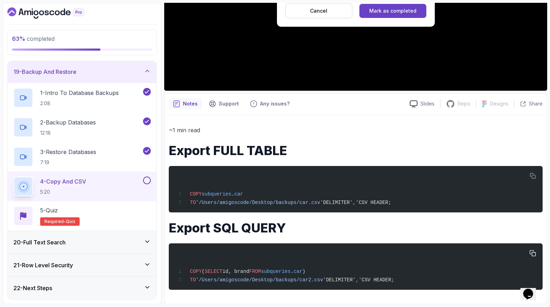
drag, startPoint x: 163, startPoint y: 150, endPoint x: 442, endPoint y: 287, distance: 311.0
click at [442, 287] on div "63 % completed 1 - Intro 2 - Schemas 3 - Advanced Data Types 4 - Working With D…" at bounding box center [275, 154] width 544 height 302
copy div "Export FULL TABLE COPY subqueries . car TO '/Users/amigoscode/Desktop/backups/c…"
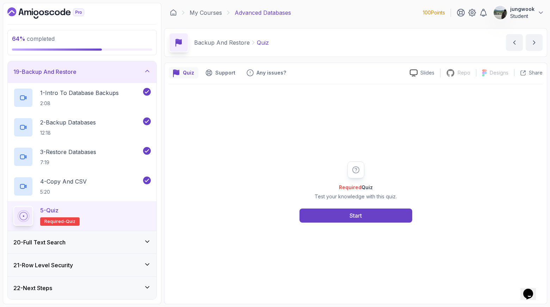
click at [75, 239] on div "20 - Full Text Search" at bounding box center [81, 242] width 137 height 8
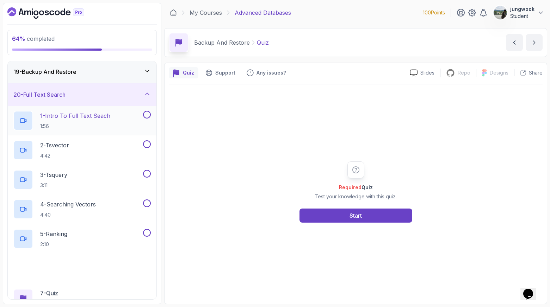
click at [114, 124] on div "1 - Intro To Full Text Seach 1:56" at bounding box center [77, 121] width 128 height 20
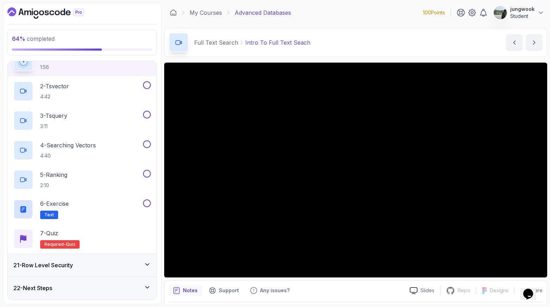
click at [102, 267] on div "21 - Row Level Security" at bounding box center [81, 265] width 137 height 8
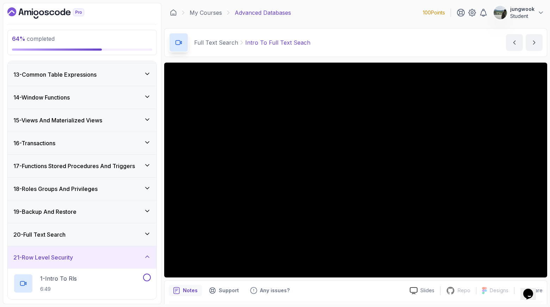
click at [106, 232] on div "20 - Full Text Search" at bounding box center [81, 235] width 137 height 8
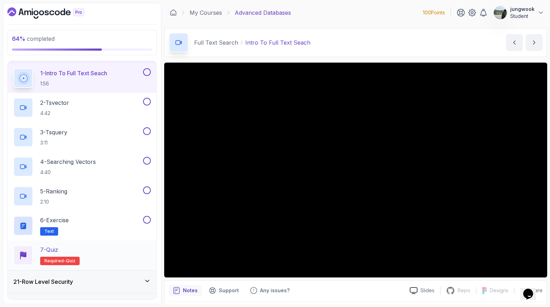
scroll to position [472, 0]
